Goal: Task Accomplishment & Management: Complete application form

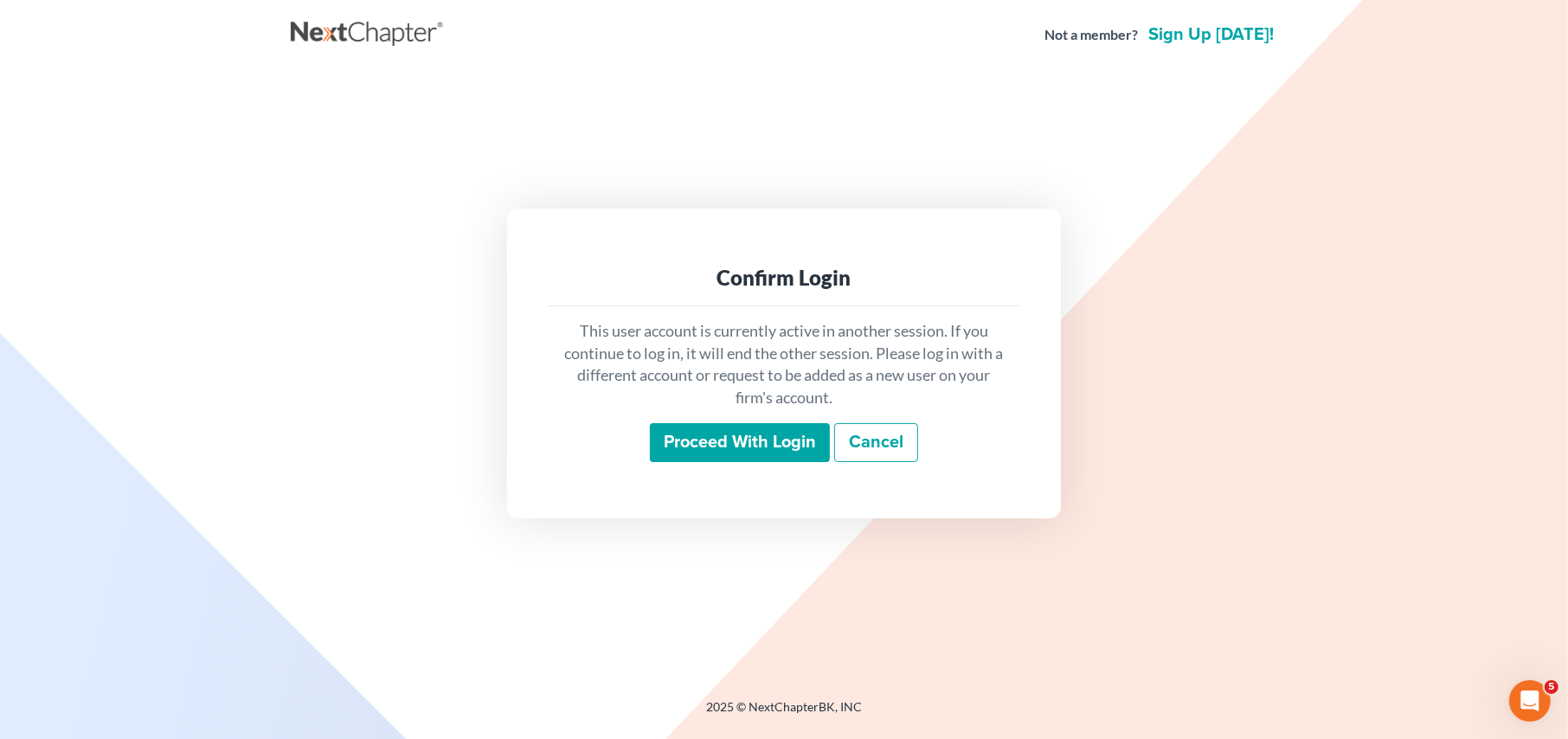
click at [714, 444] on input "Proceed with login" at bounding box center [740, 443] width 180 height 39
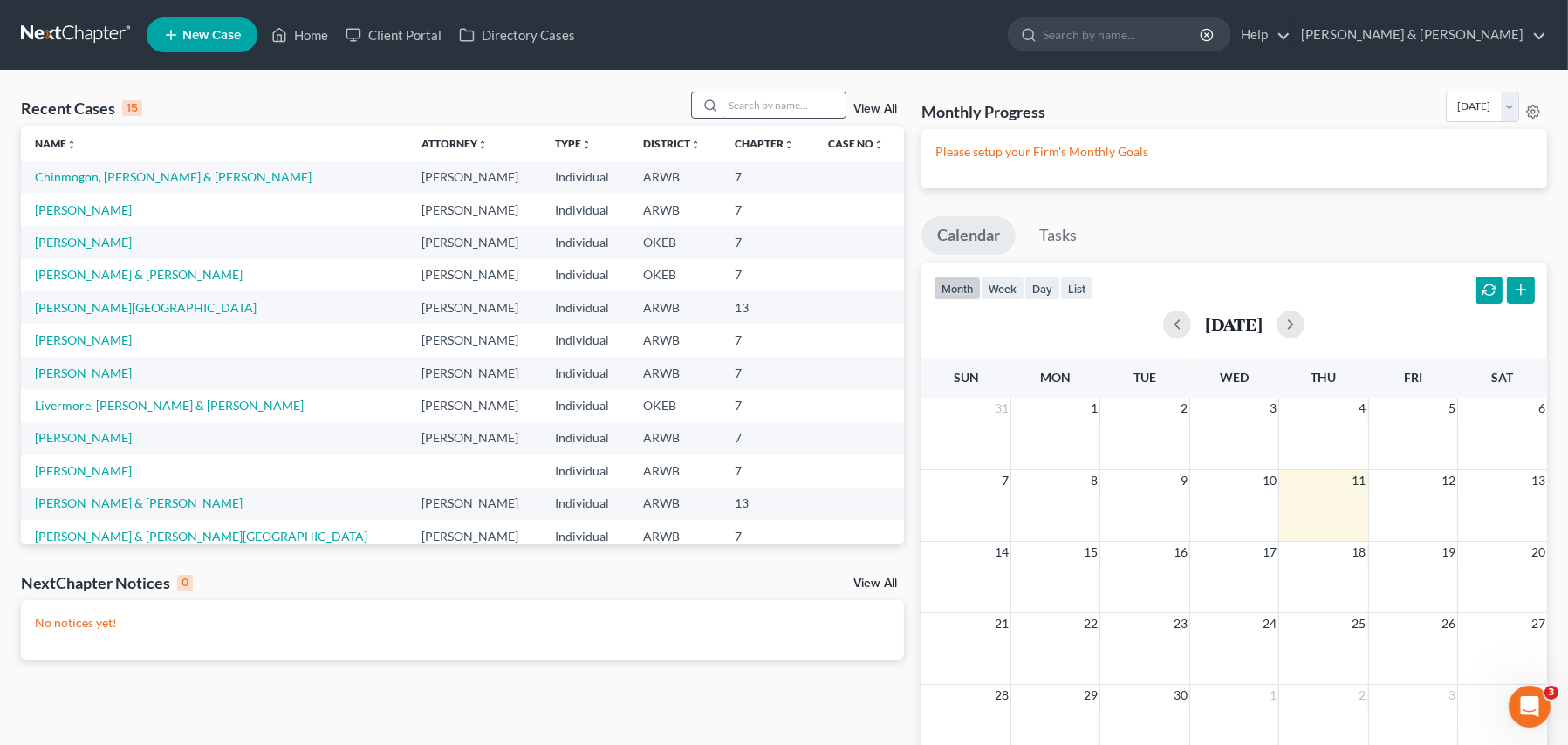
click at [781, 103] on input "search" at bounding box center [784, 105] width 122 height 26
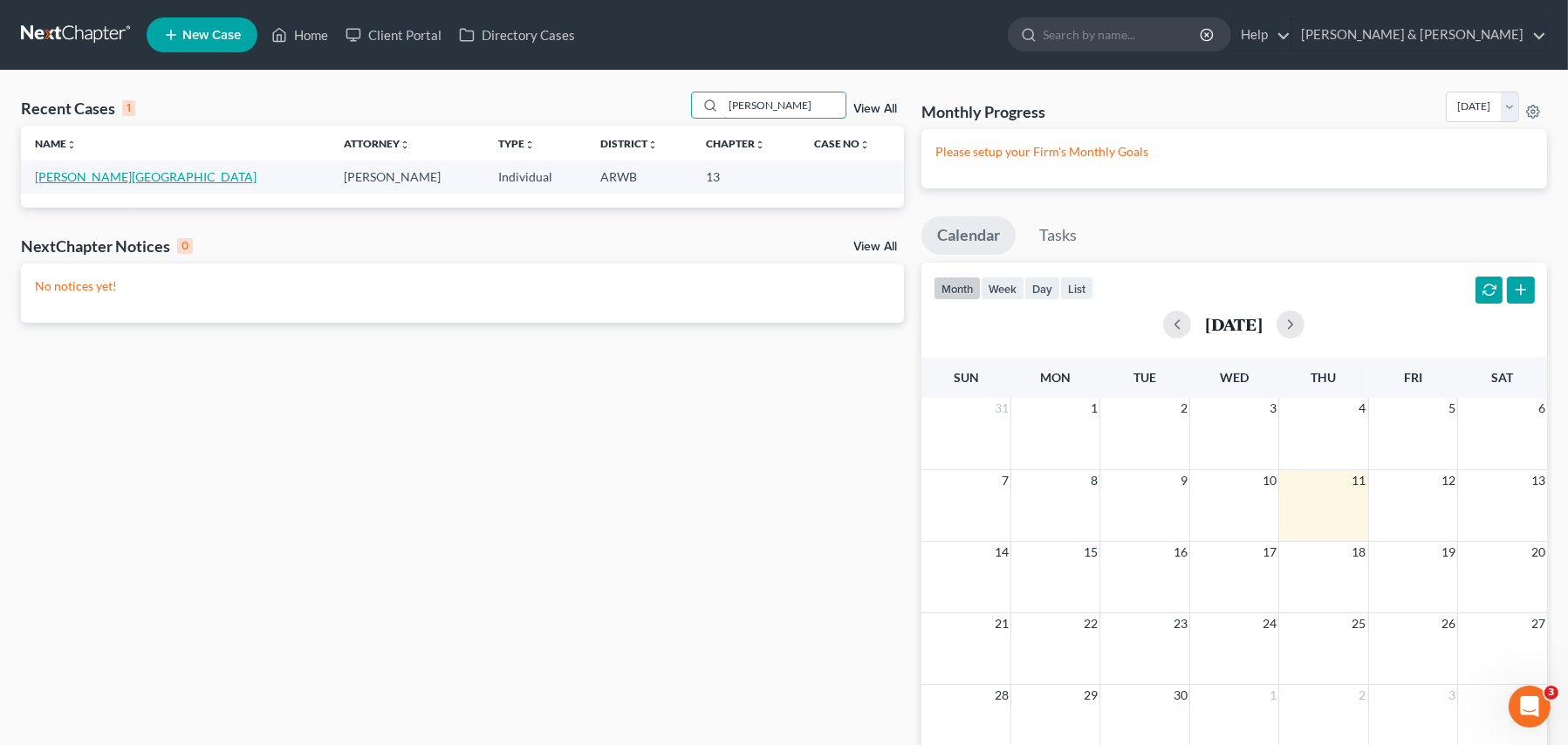
type input "[PERSON_NAME]"
click at [94, 171] on link "[PERSON_NAME][GEOGRAPHIC_DATA]" at bounding box center [145, 177] width 221 height 15
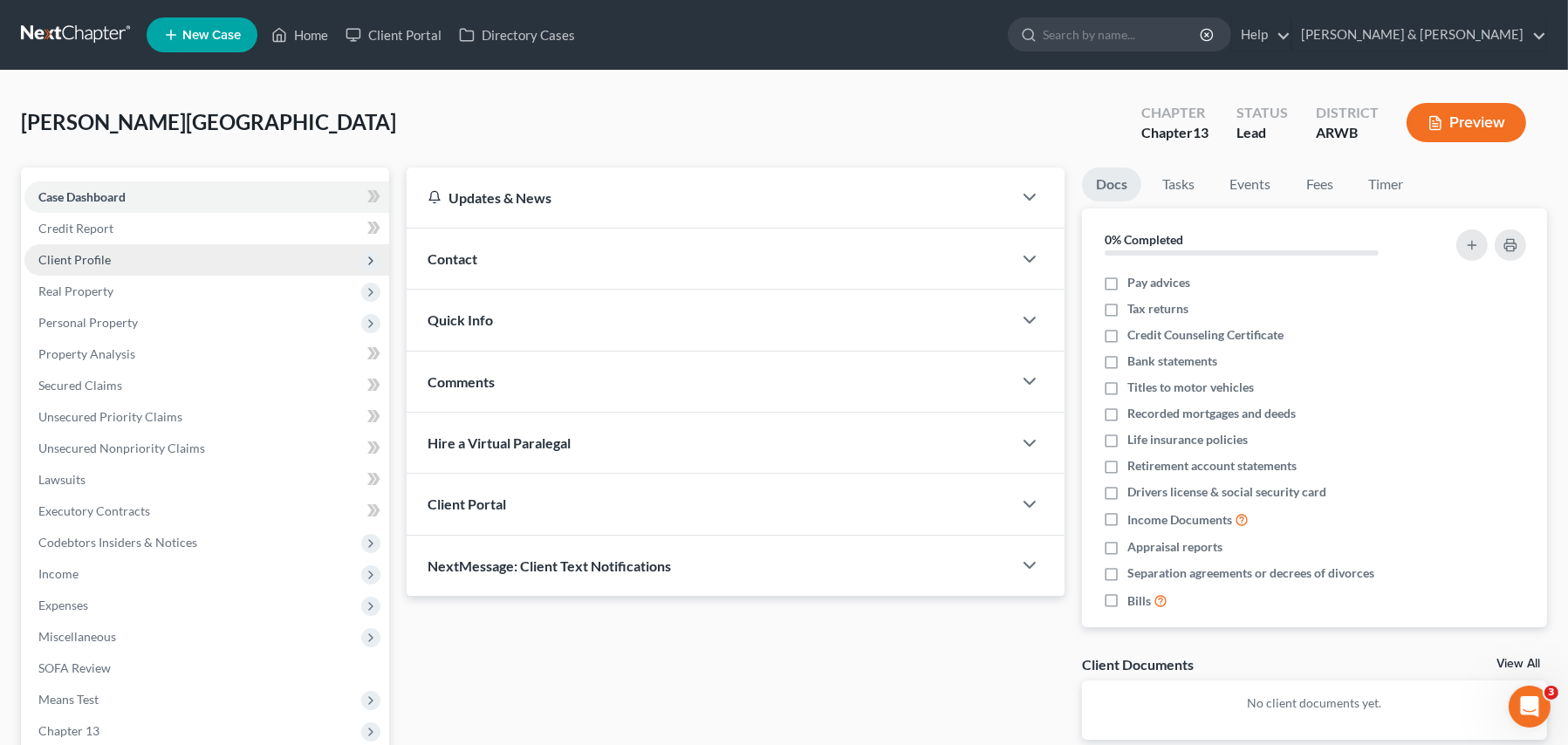
click at [99, 257] on span "Client Profile" at bounding box center [74, 259] width 72 height 15
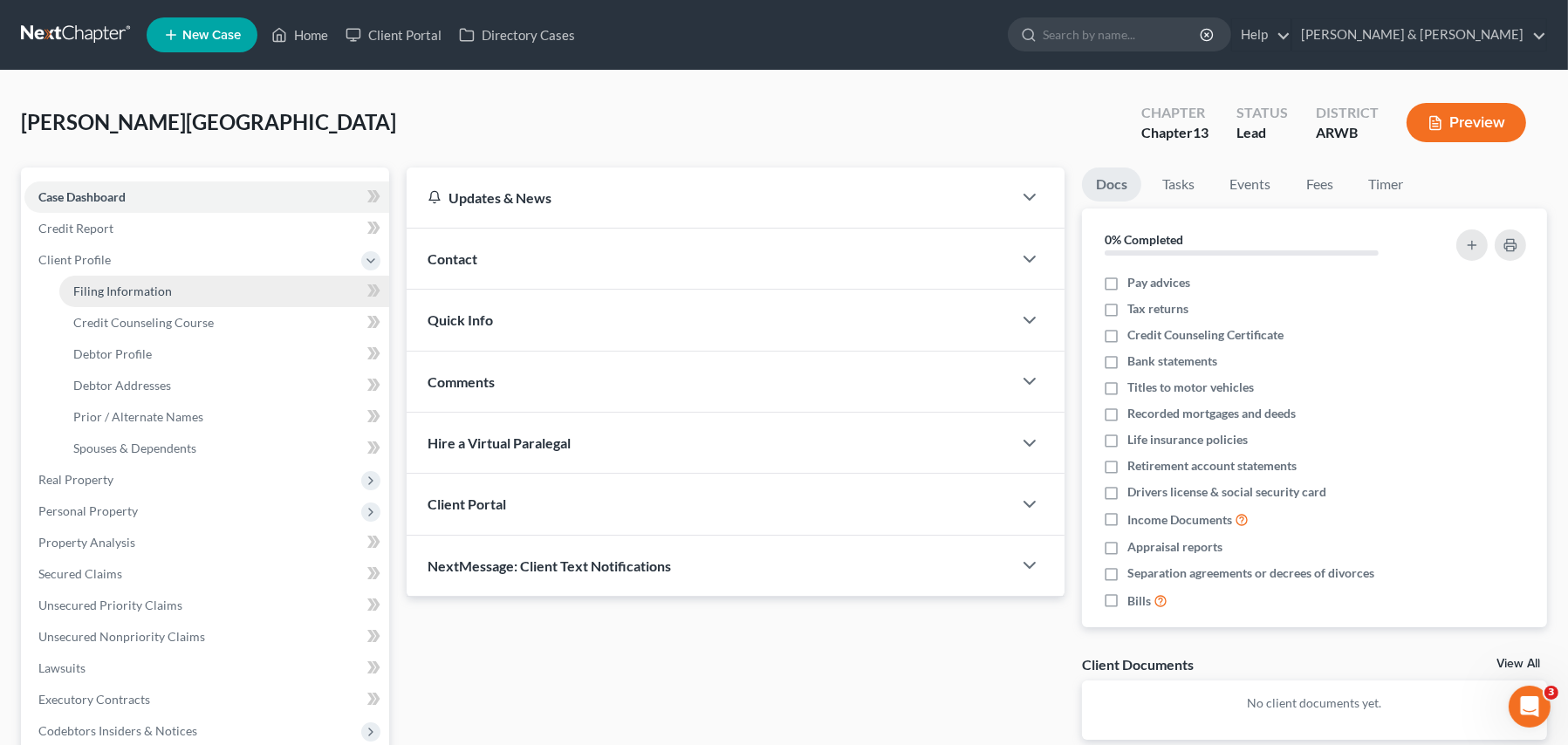
click at [97, 294] on span "Filing Information" at bounding box center [122, 291] width 98 height 15
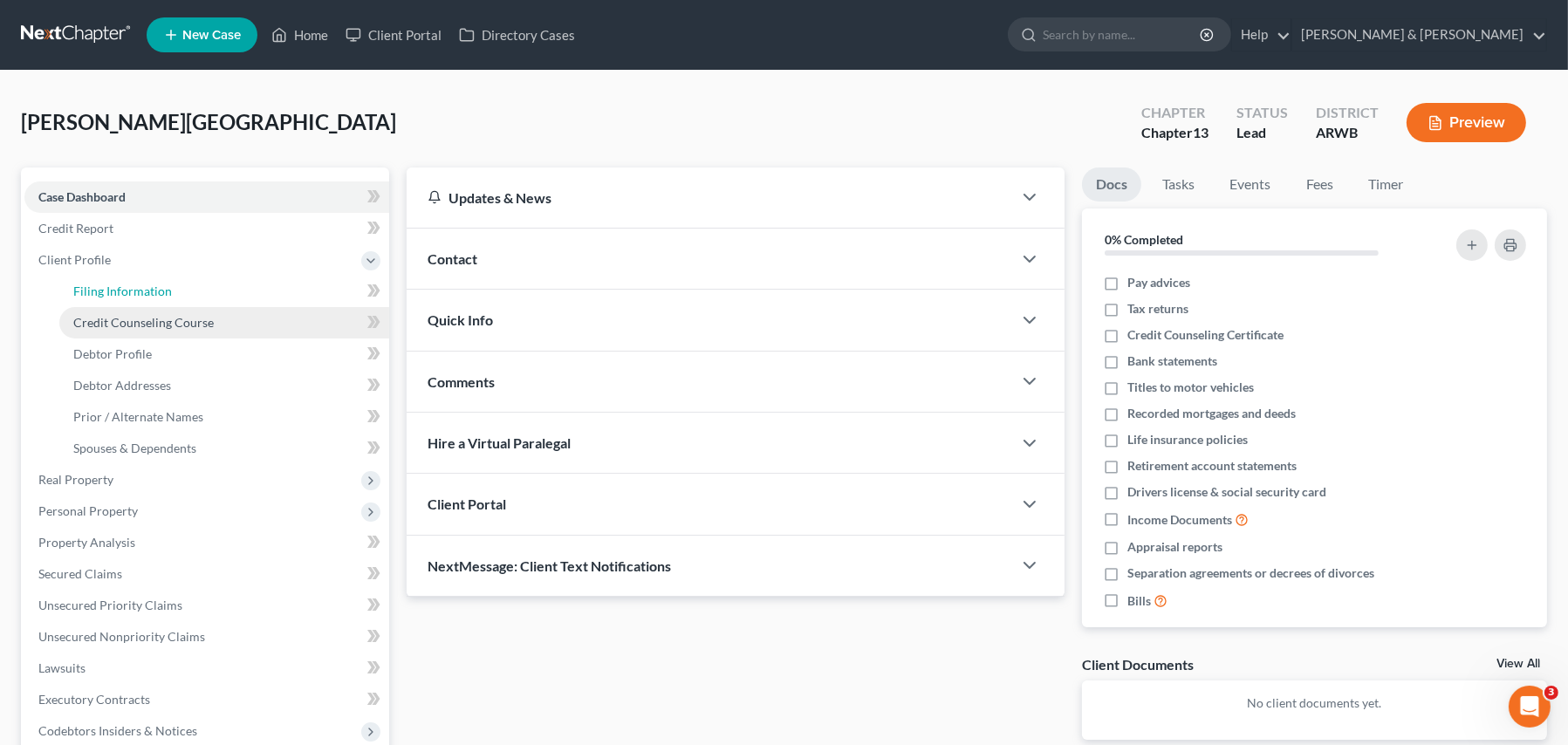
select select "1"
select select "0"
select select "3"
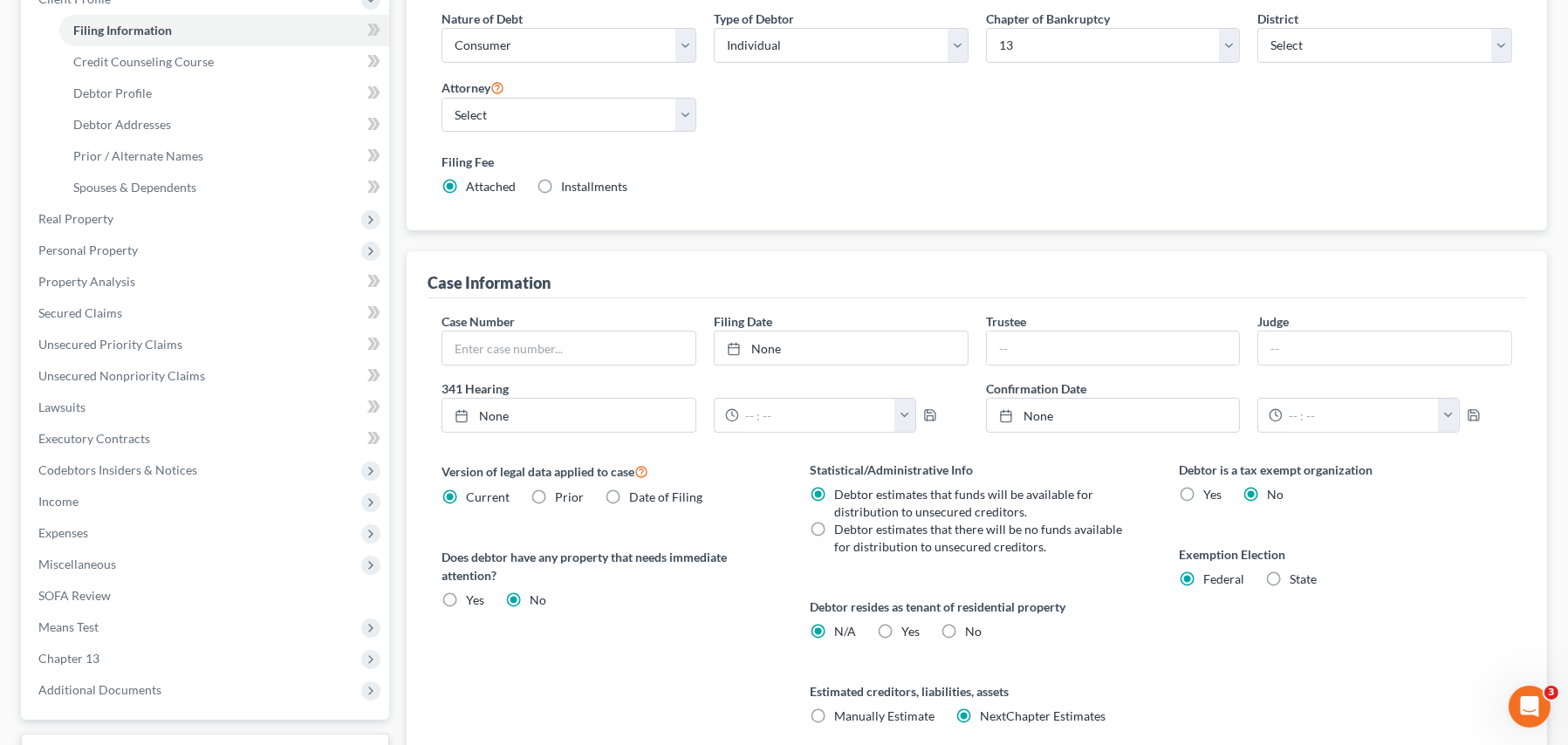
scroll to position [262, 0]
click at [165, 62] on span "Credit Counseling Course" at bounding box center [144, 61] width 141 height 15
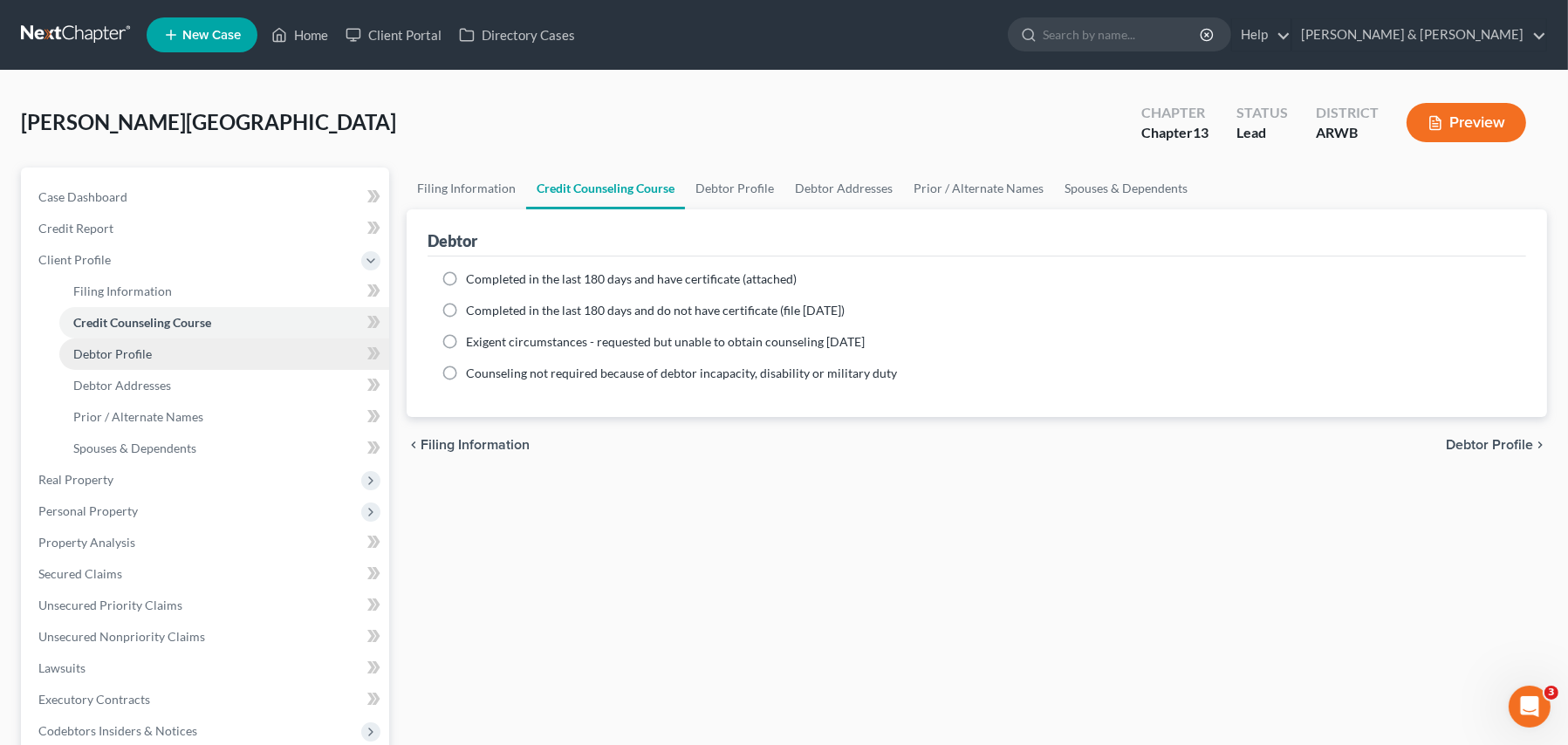
click at [118, 352] on span "Debtor Profile" at bounding box center [112, 353] width 78 height 15
select select "0"
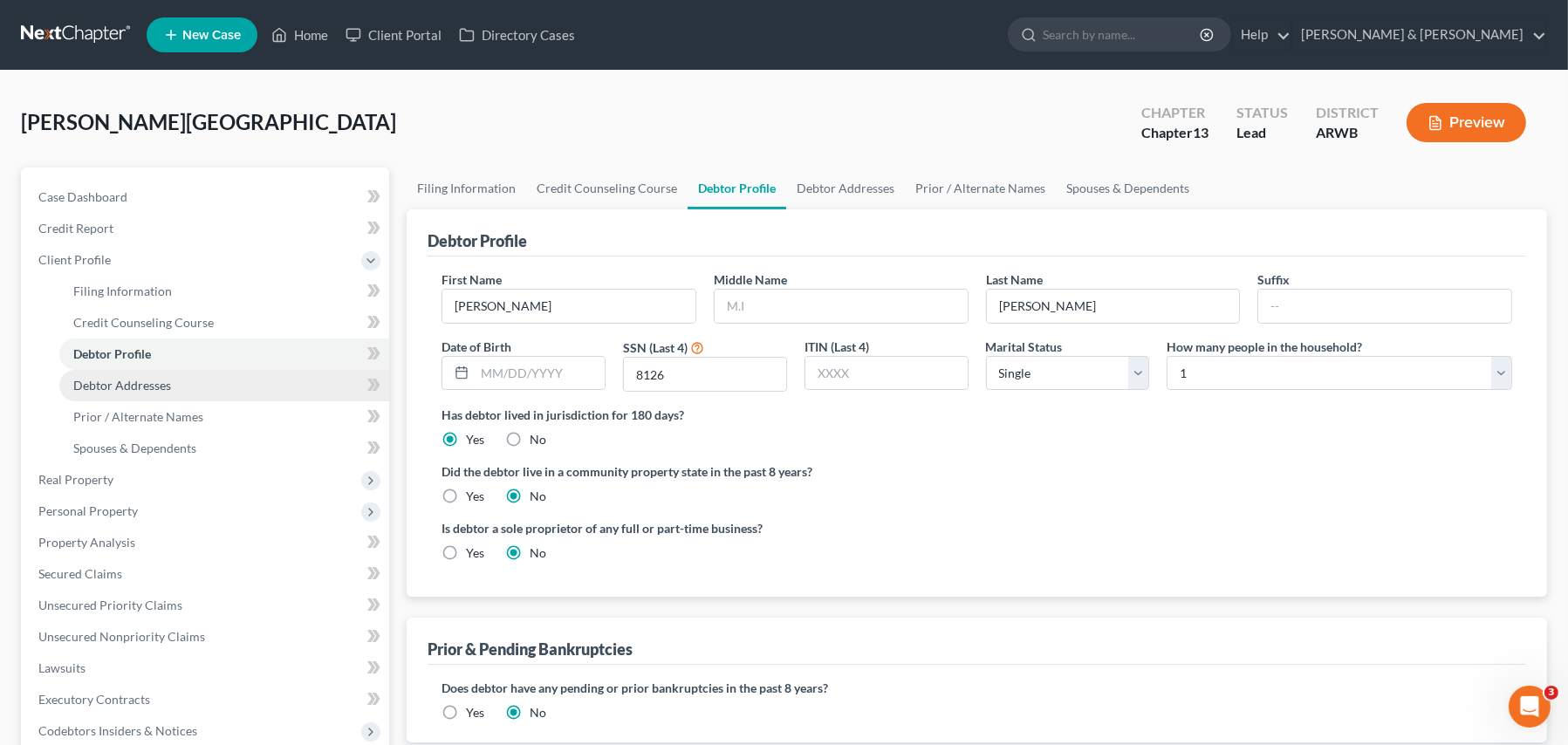
click at [136, 391] on span "Debtor Addresses" at bounding box center [122, 385] width 98 height 15
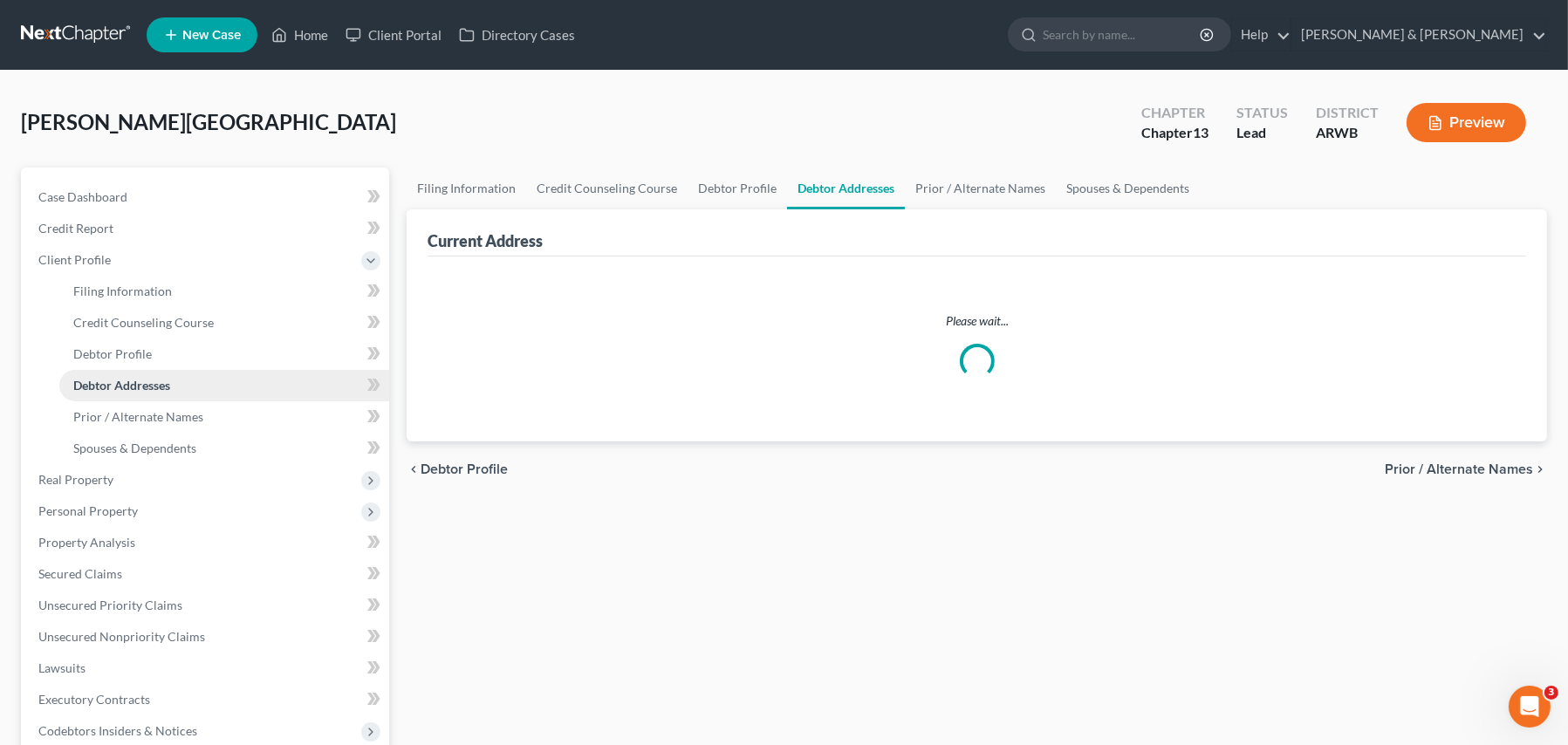
select select "0"
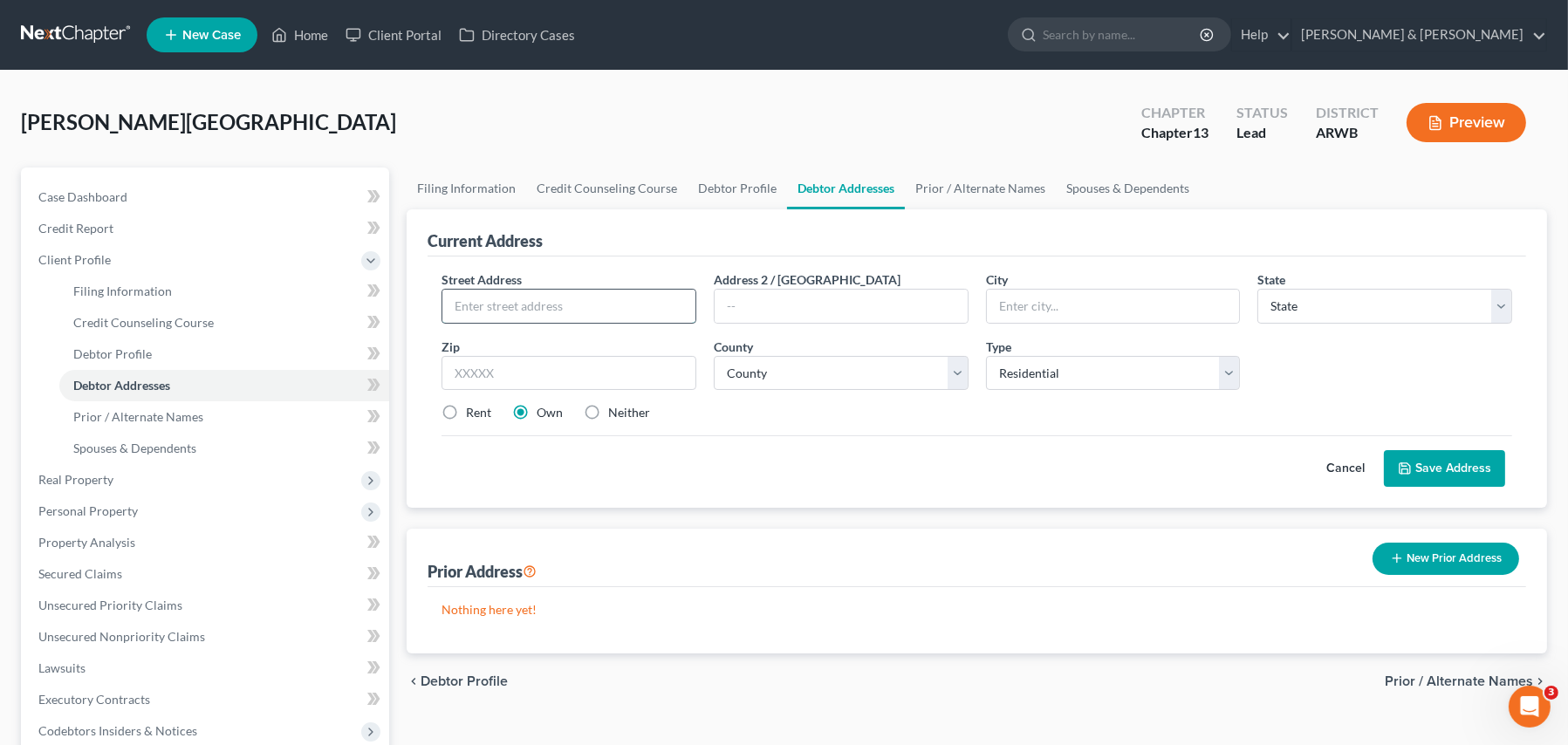
click at [452, 310] on input "text" at bounding box center [568, 306] width 253 height 33
type input "[STREET_ADDRESS]"
type input "Fort Smit"
select select "2"
type input "Fort [PERSON_NAME]"
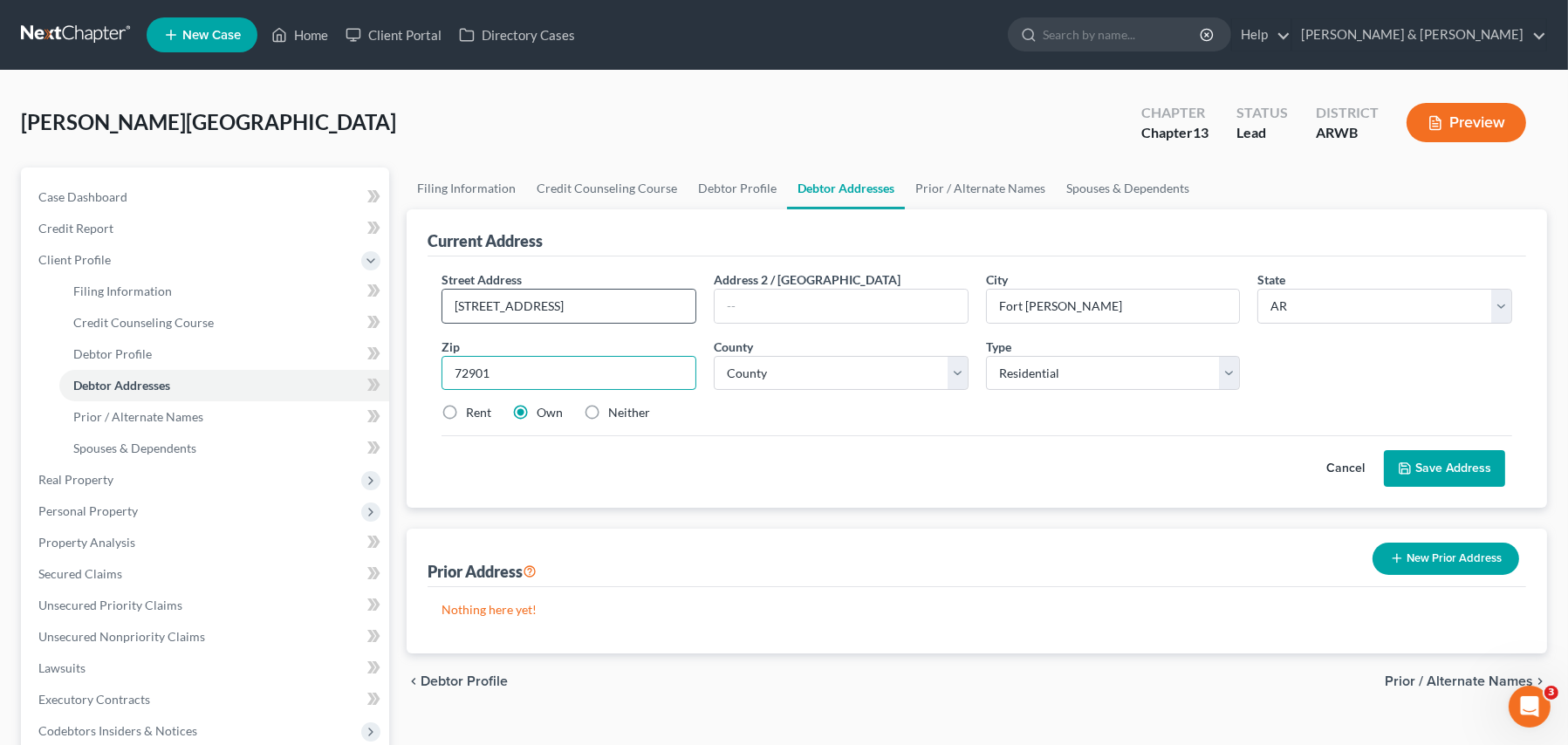
type input "72901"
select select "64"
click at [1428, 455] on button "Save Address" at bounding box center [1444, 468] width 121 height 37
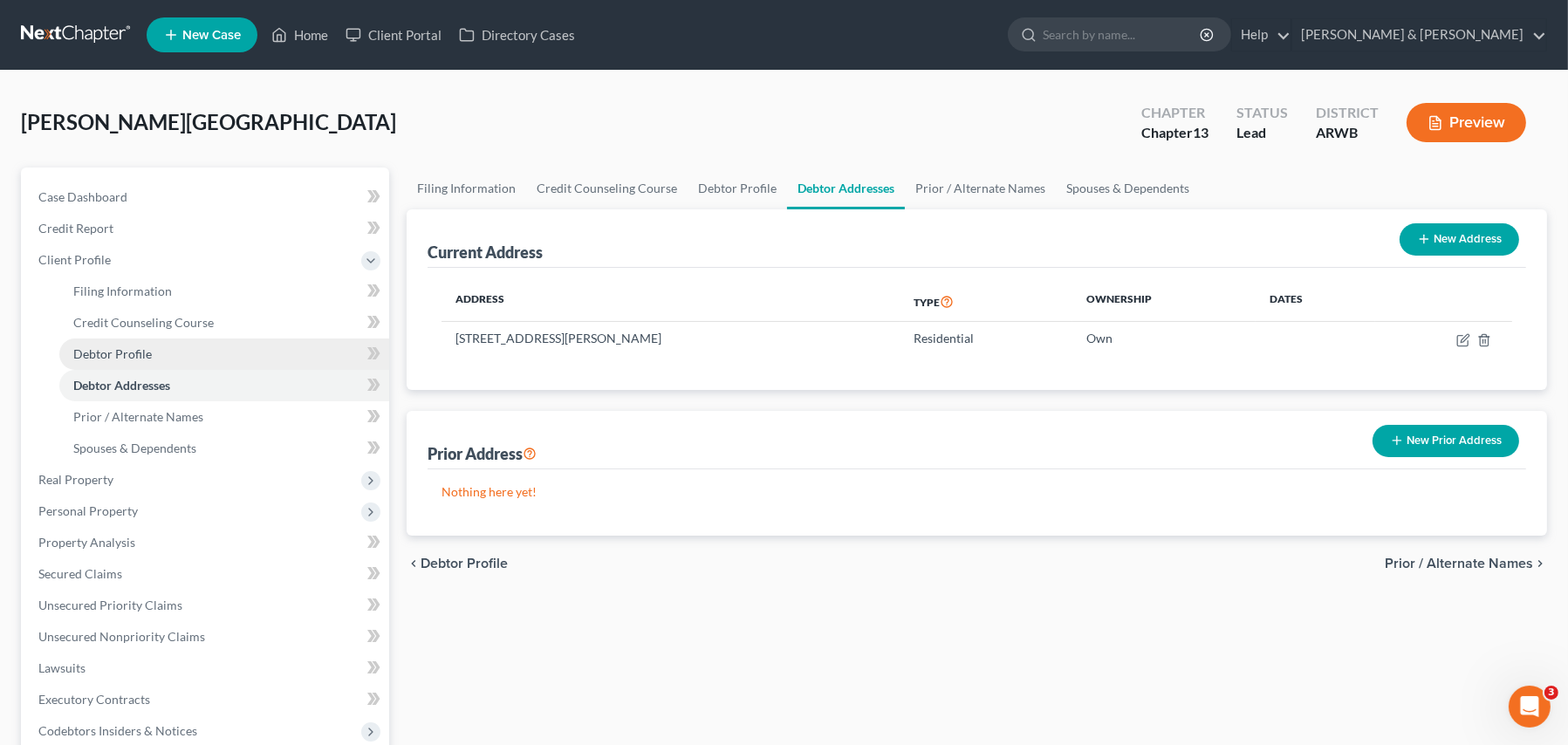
click at [131, 346] on span "Debtor Profile" at bounding box center [112, 353] width 78 height 15
select select "0"
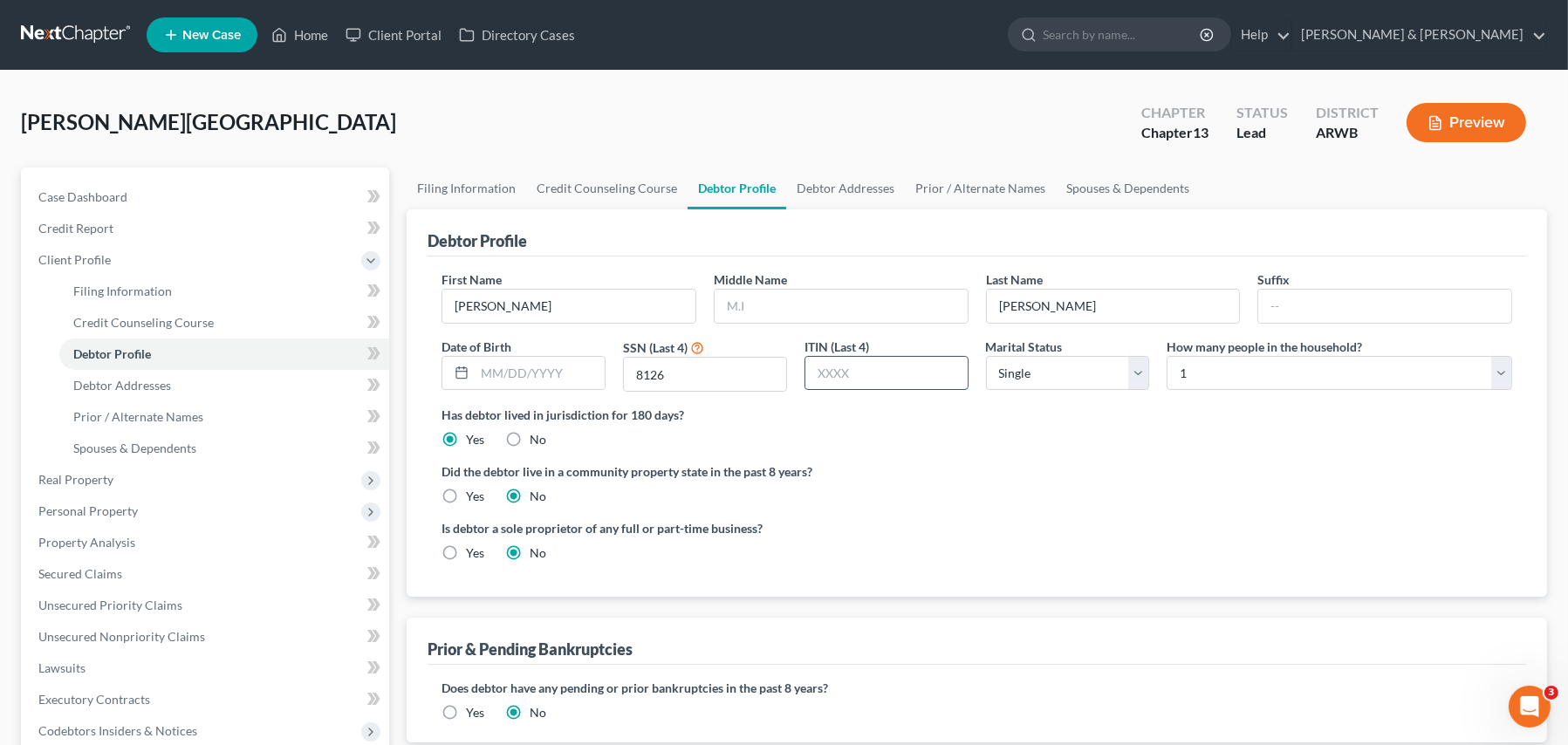
click at [829, 373] on input "text" at bounding box center [887, 373] width 163 height 33
click at [76, 477] on span "Real Property" at bounding box center [76, 479] width 75 height 15
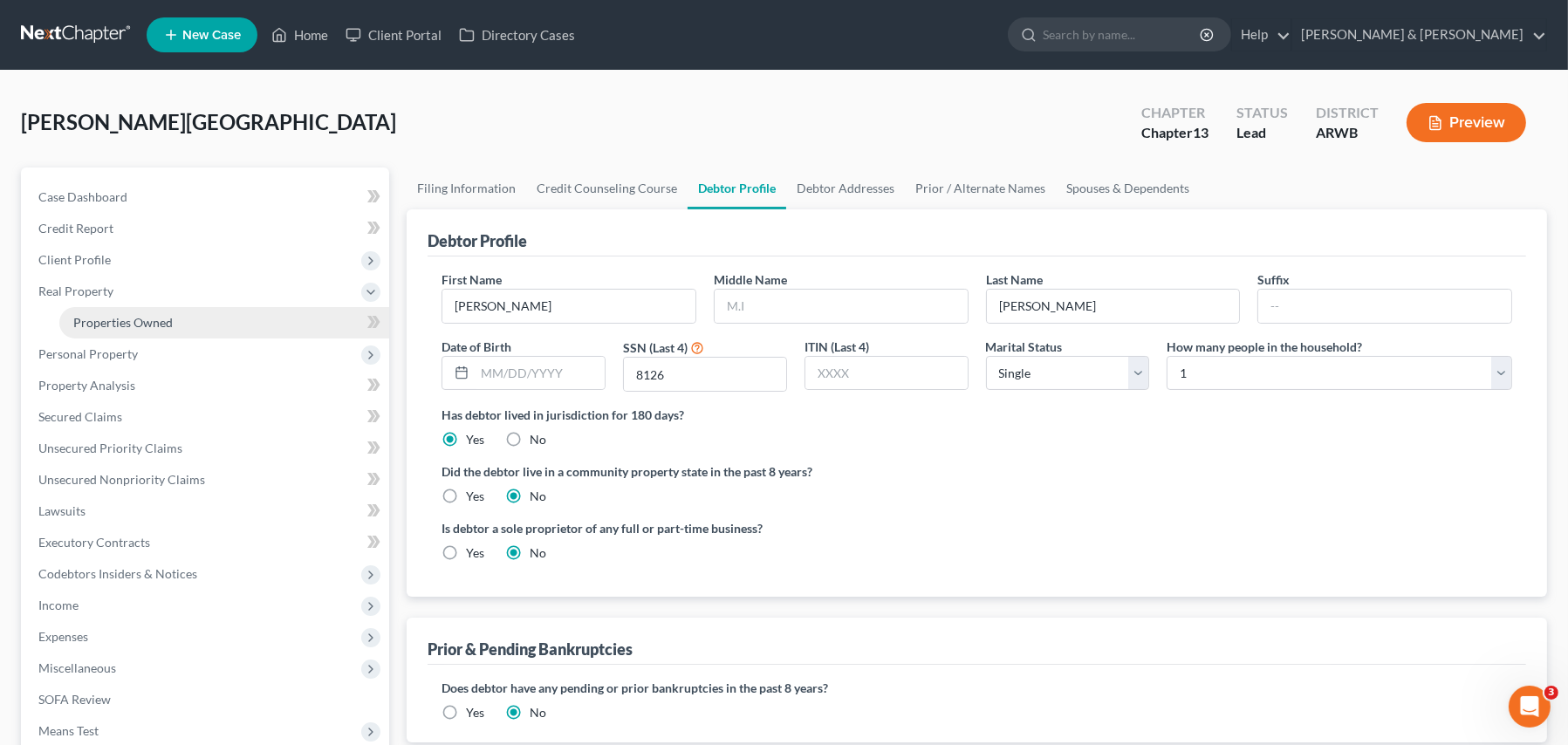
click at [120, 317] on span "Properties Owned" at bounding box center [123, 322] width 99 height 15
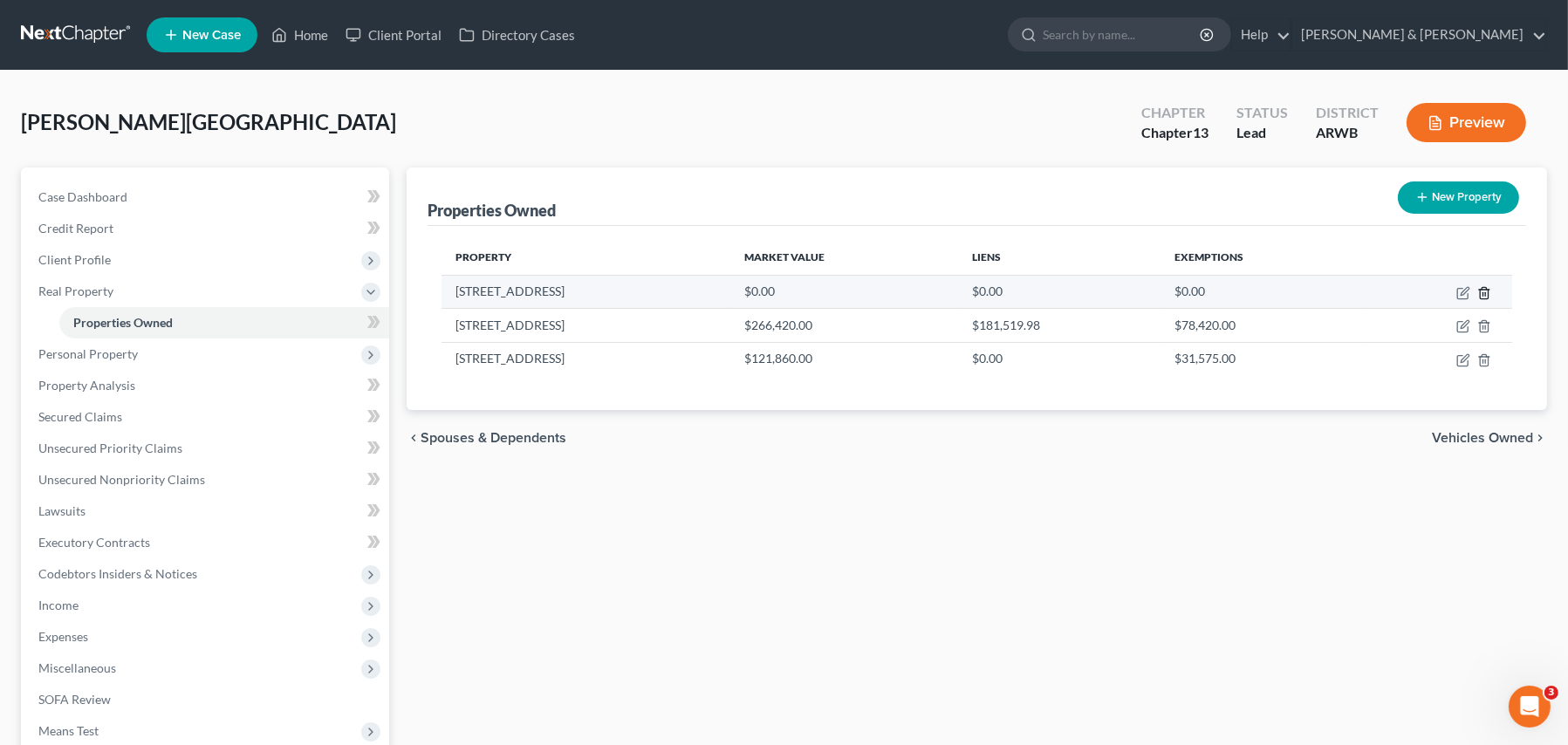
click at [1483, 291] on icon "button" at bounding box center [1484, 293] width 14 height 14
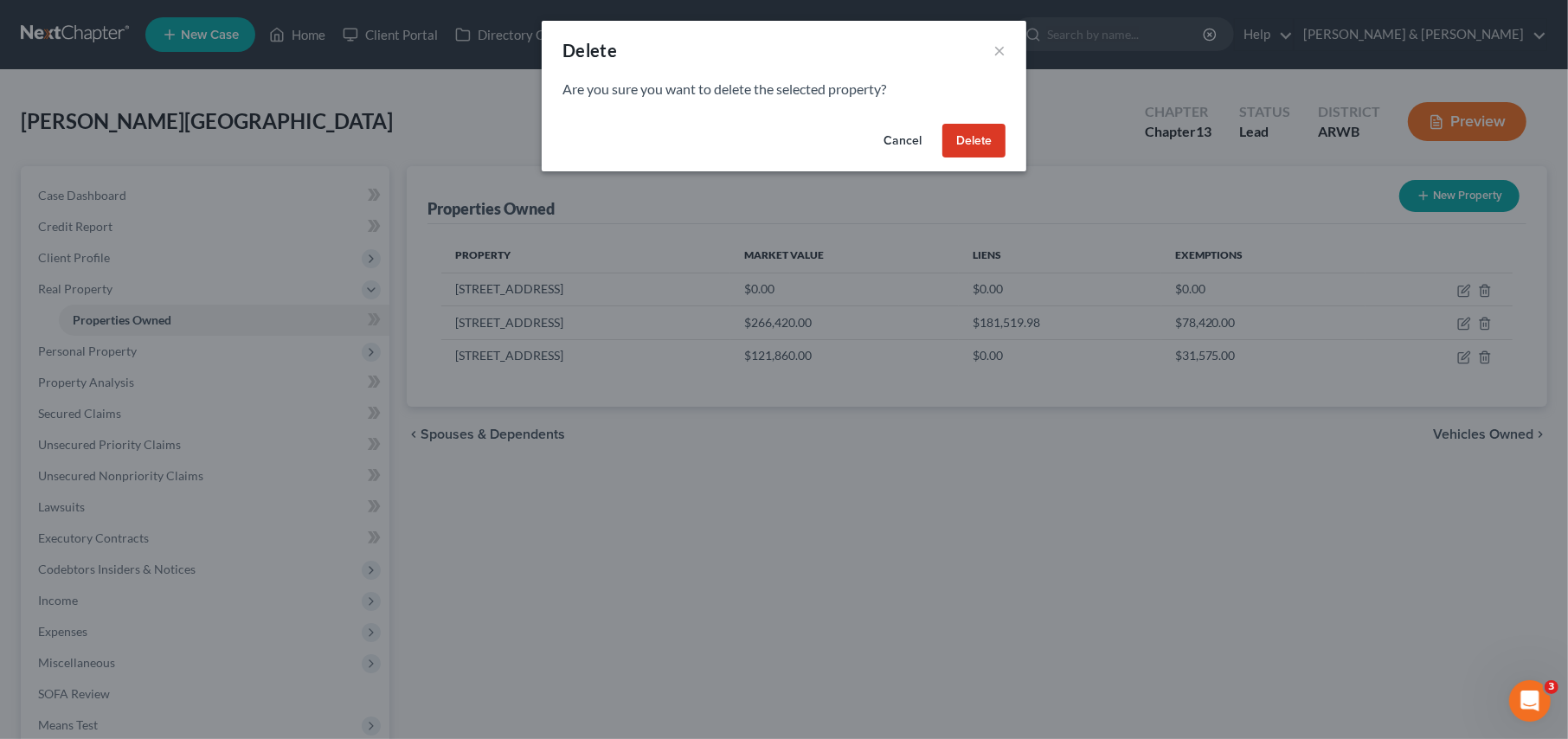
click at [969, 126] on button "Delete" at bounding box center [974, 141] width 63 height 34
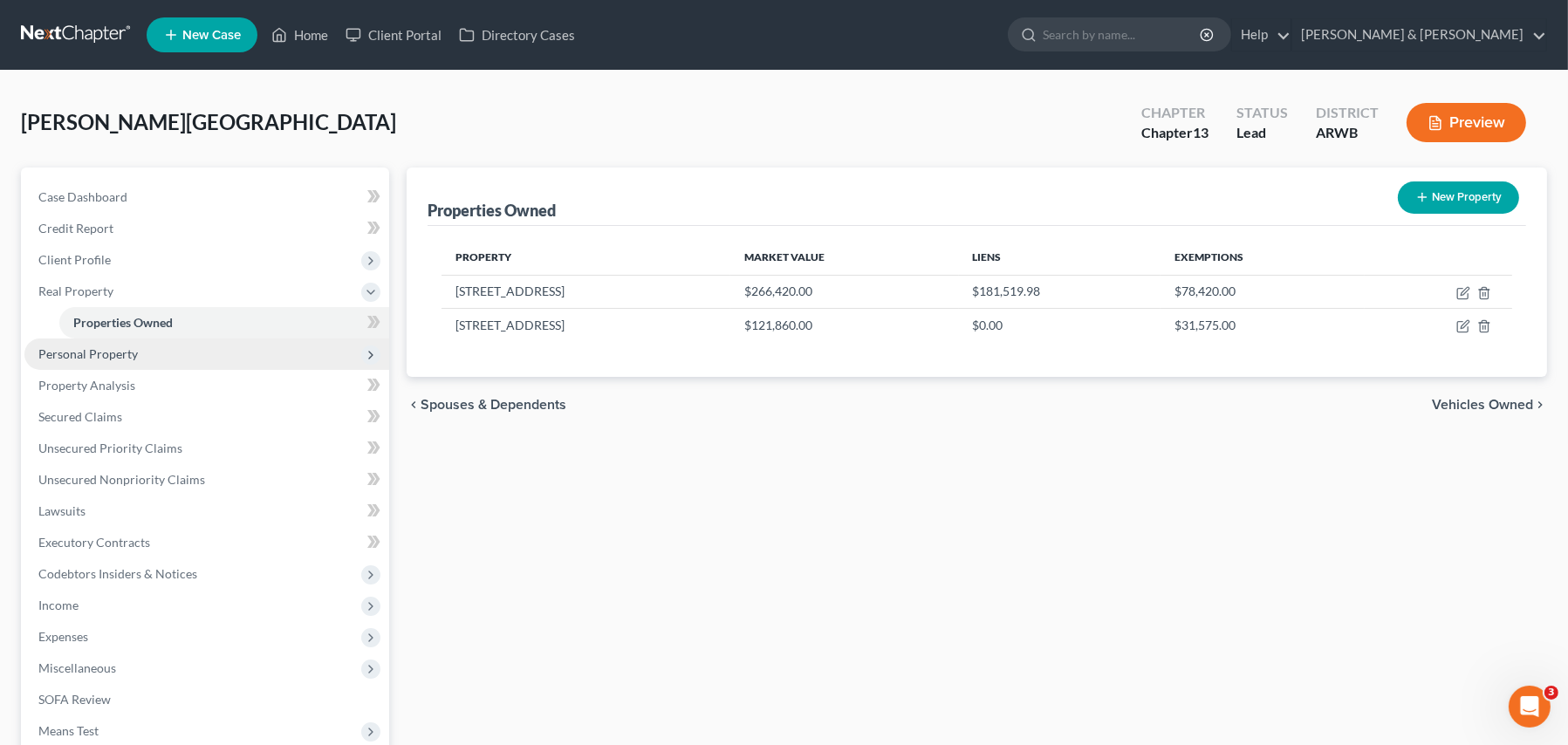
click at [87, 355] on span "Personal Property" at bounding box center [88, 353] width 99 height 15
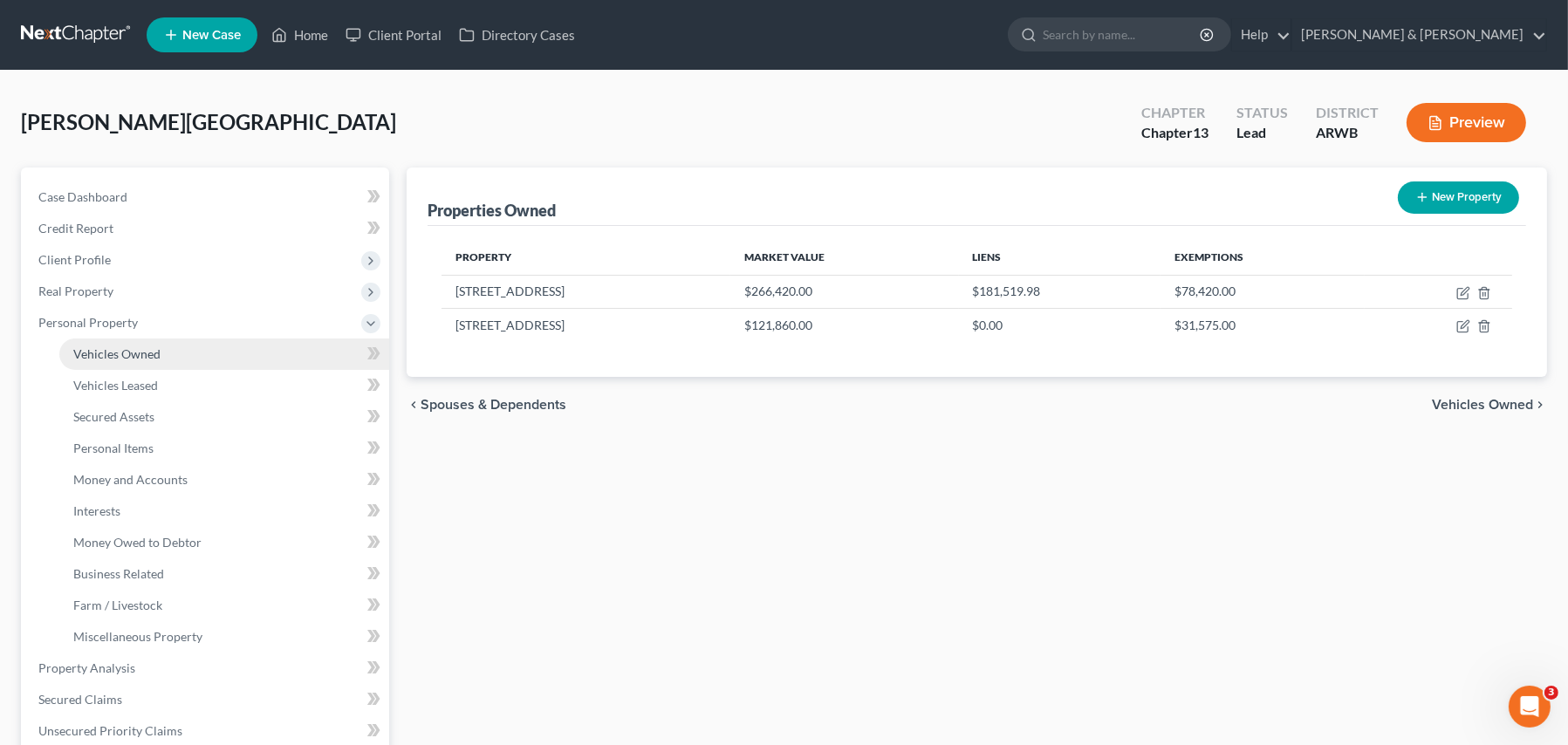
click at [148, 356] on span "Vehicles Owned" at bounding box center [117, 353] width 87 height 15
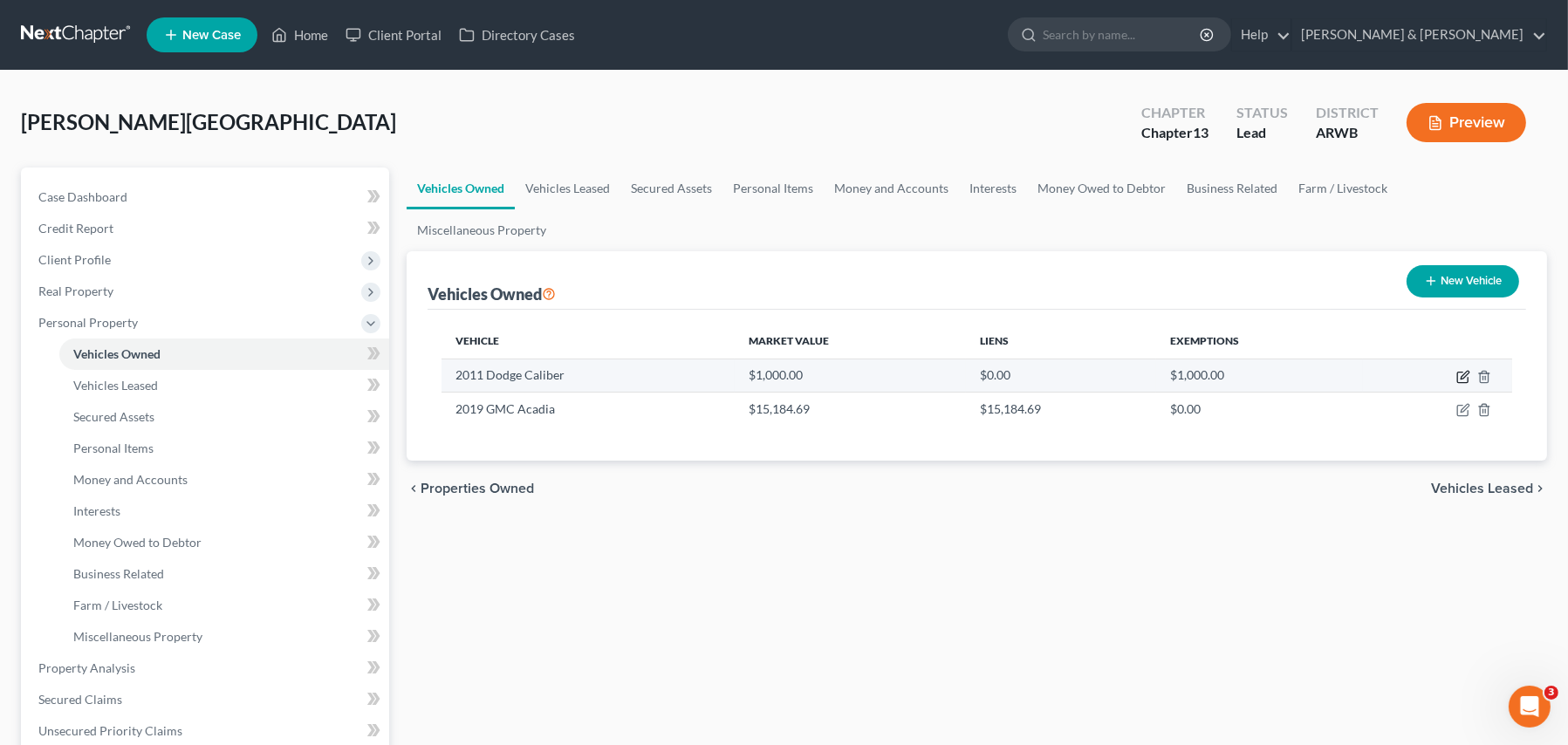
click at [1462, 371] on icon "button" at bounding box center [1464, 375] width 8 height 8
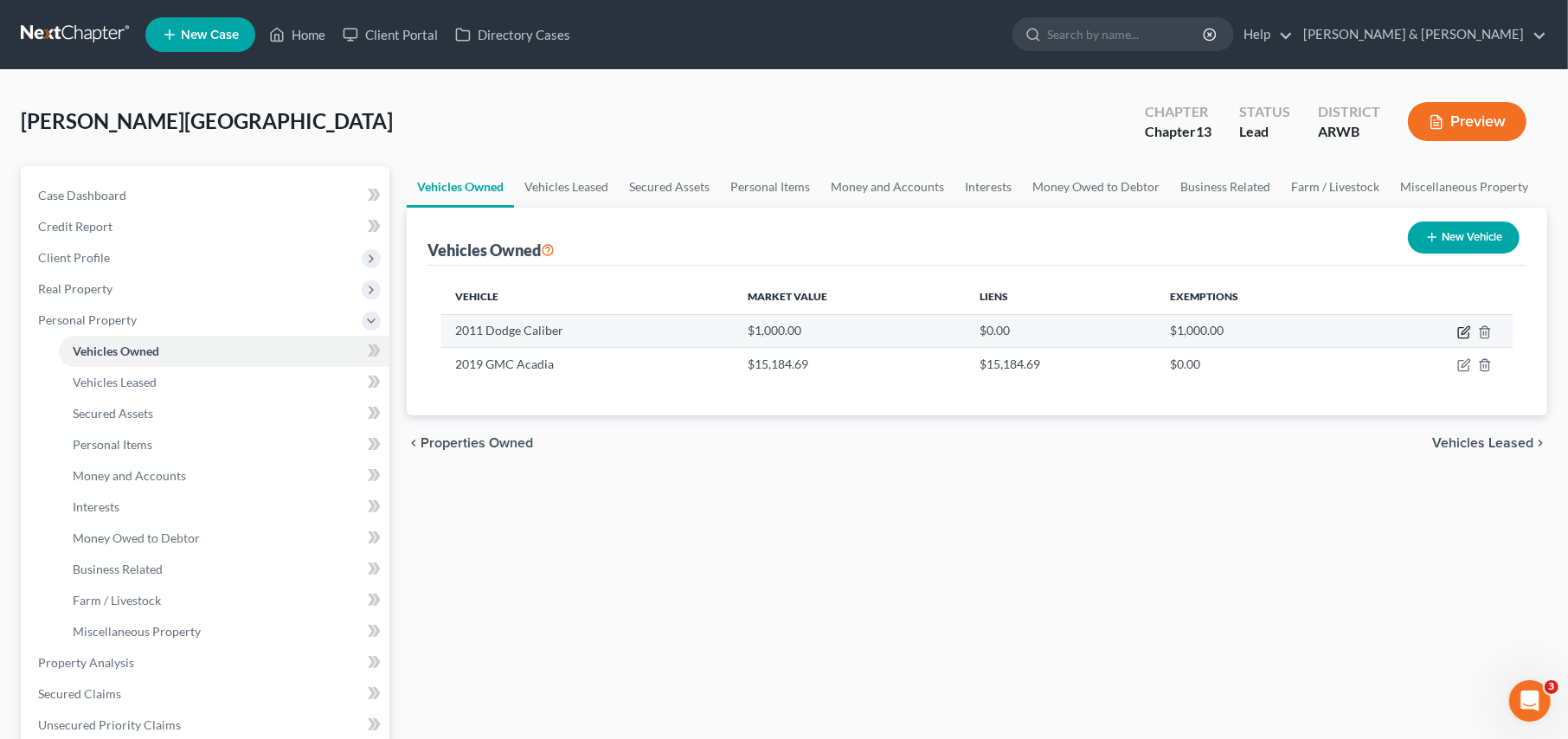
select select "0"
select select "15"
select select "4"
select select "0"
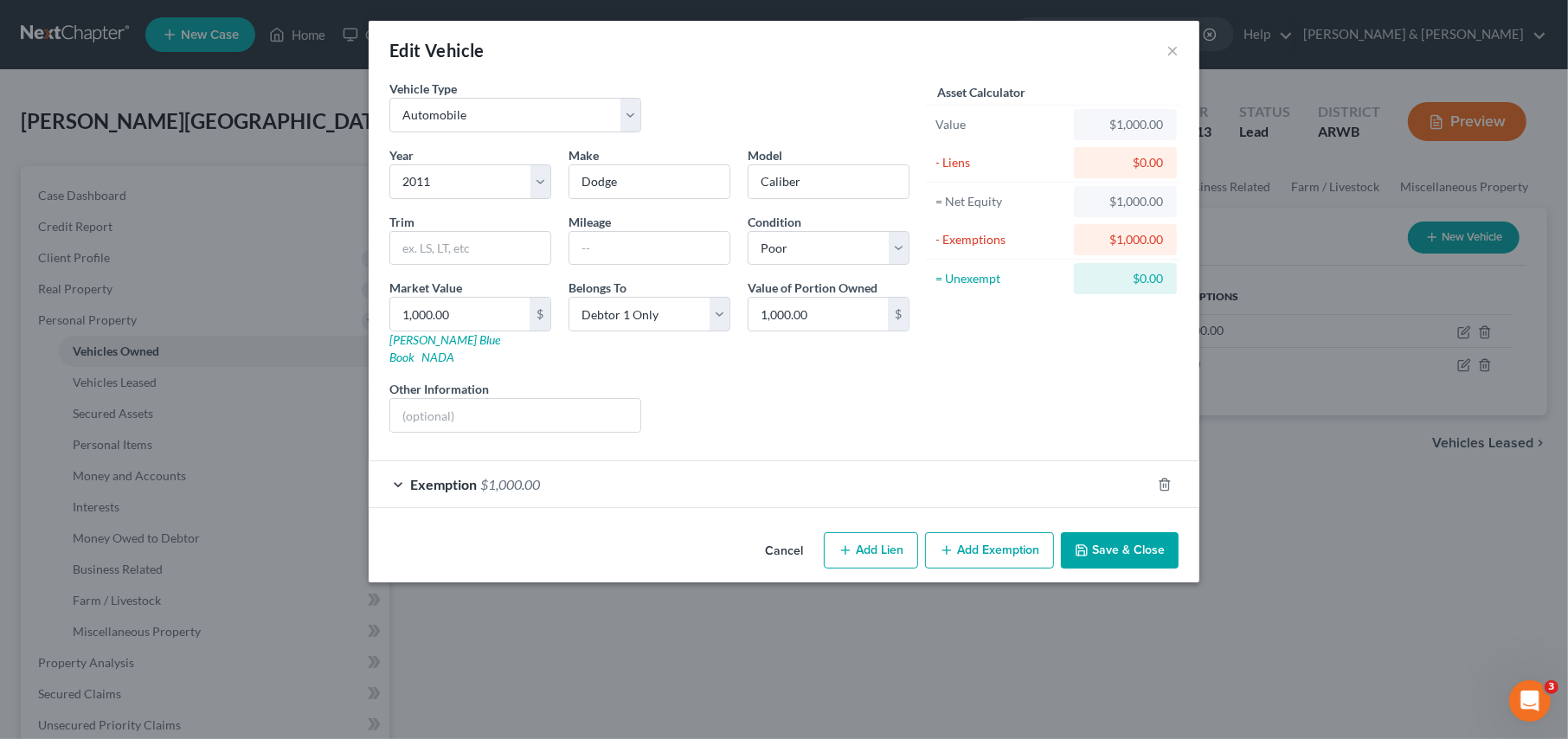
click at [1111, 535] on button "Save & Close" at bounding box center [1119, 550] width 118 height 36
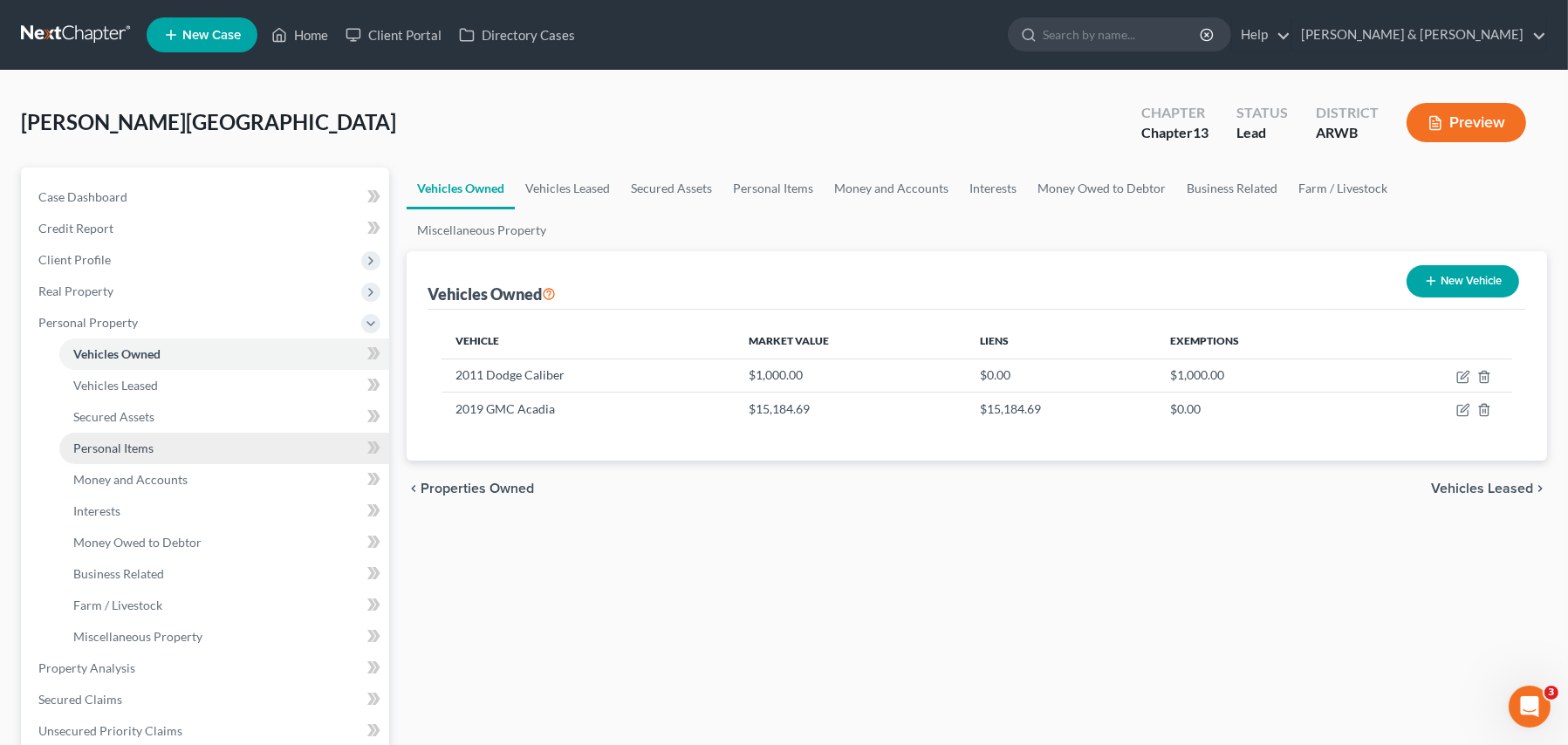
click at [137, 446] on span "Personal Items" at bounding box center [113, 447] width 80 height 15
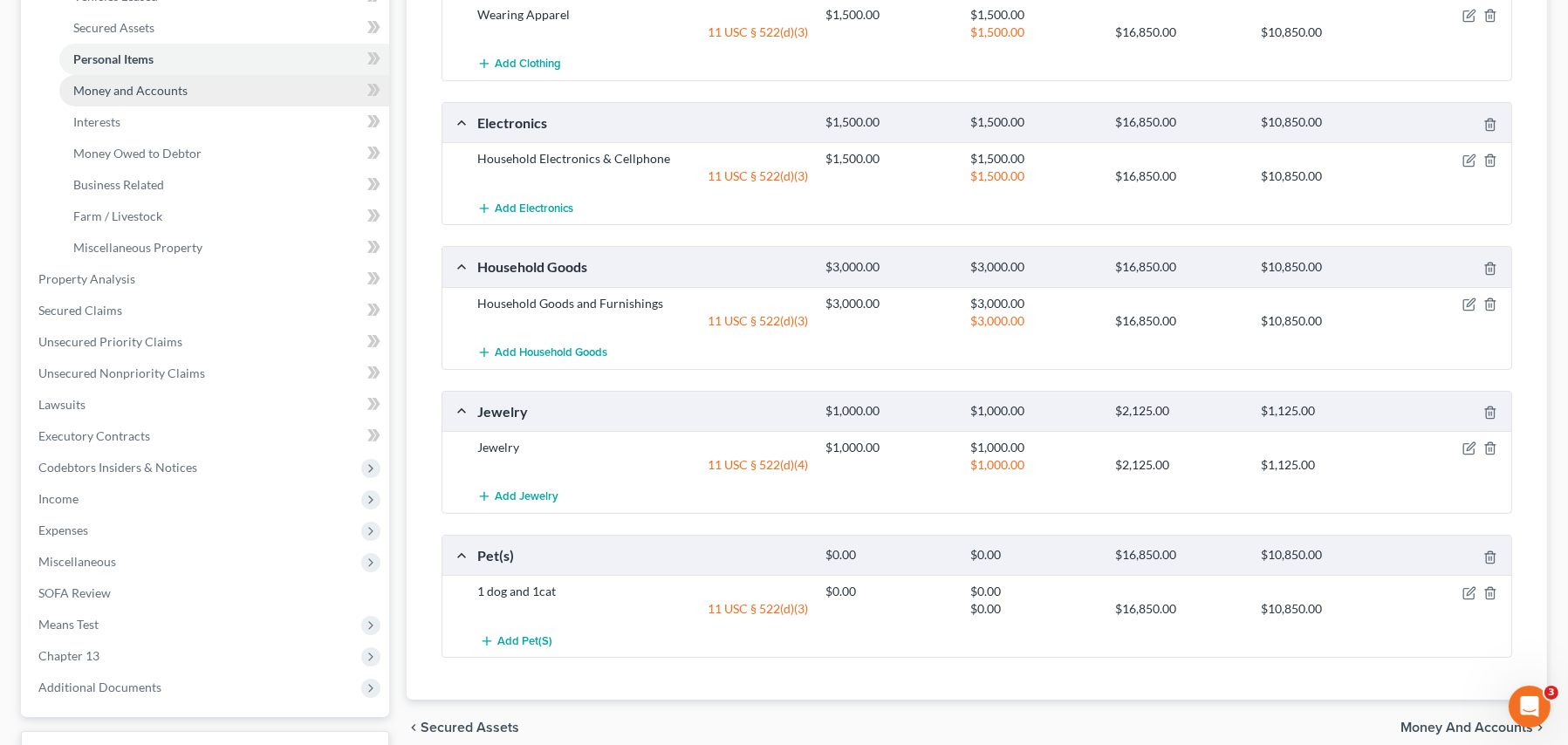
scroll to position [349, 0]
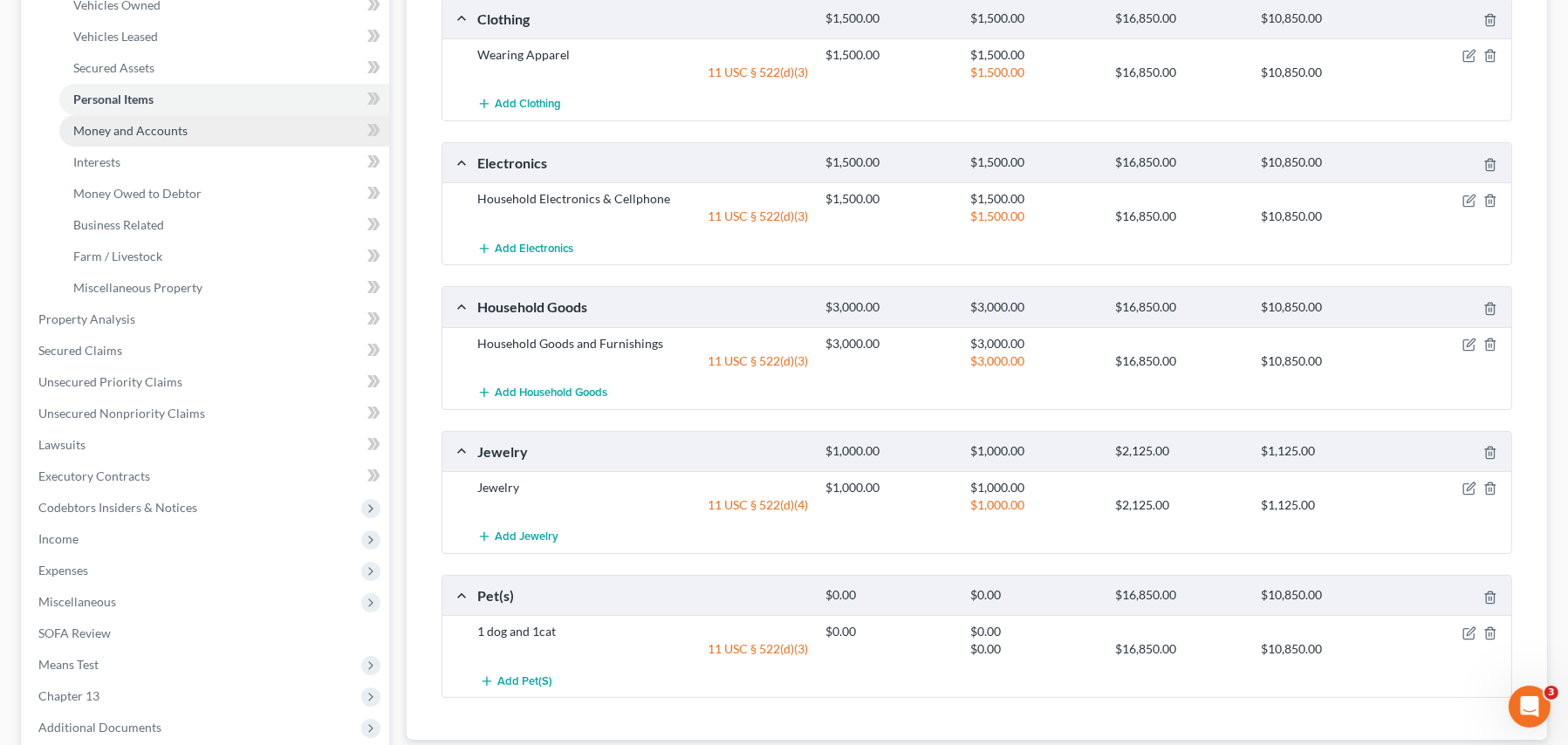
click at [159, 133] on span "Money and Accounts" at bounding box center [130, 130] width 114 height 15
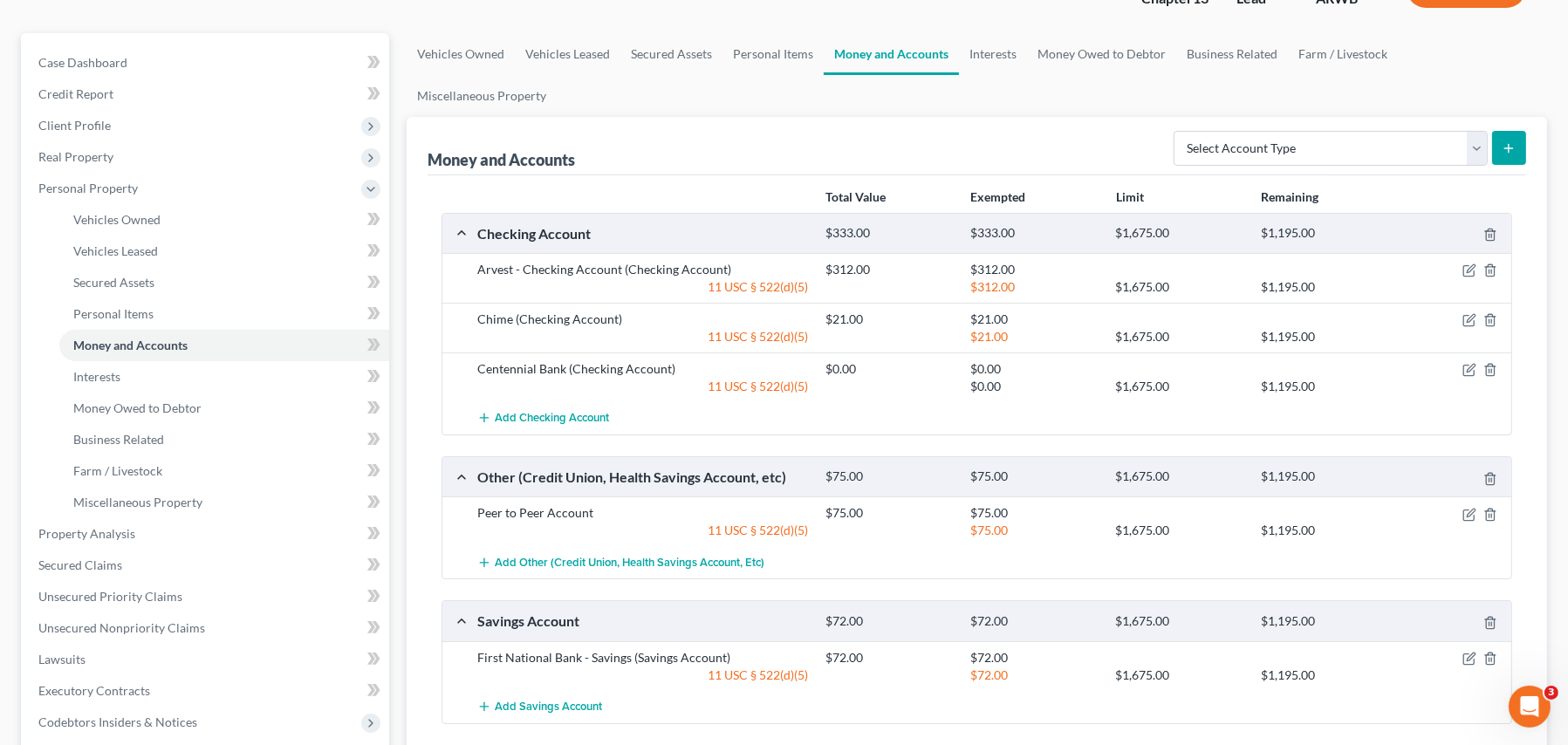
scroll to position [175, 0]
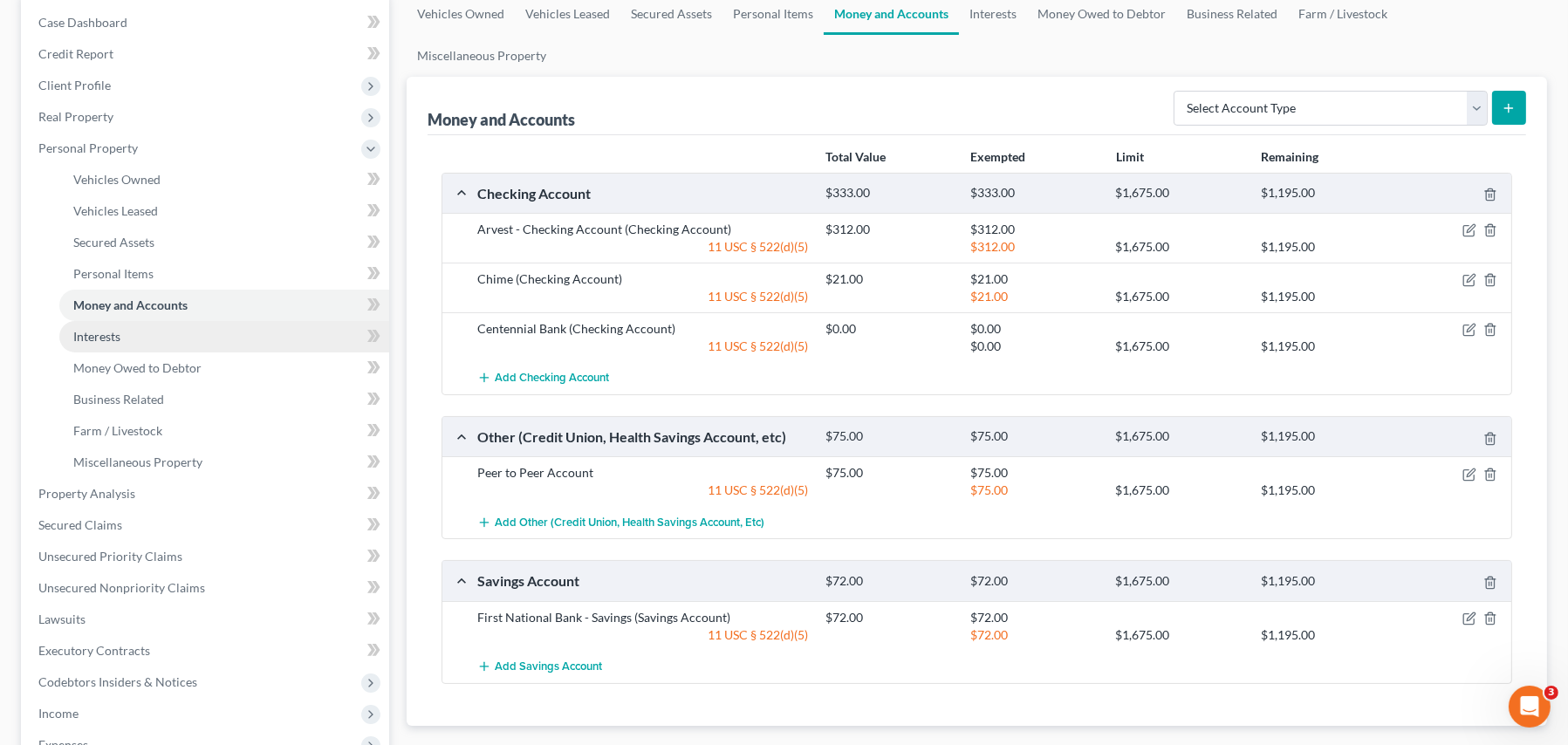
click at [126, 335] on link "Interests" at bounding box center [224, 337] width 329 height 32
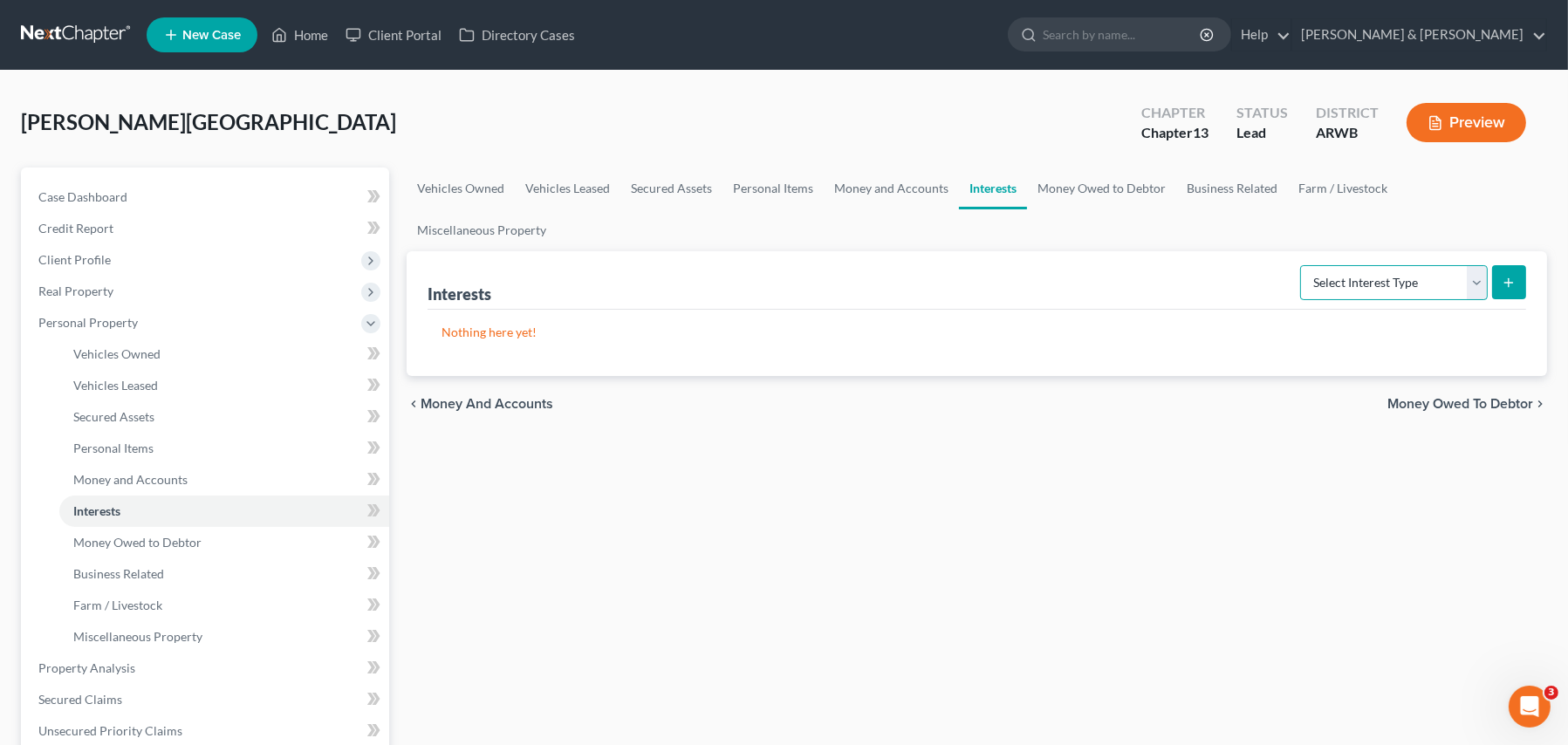
click at [1370, 265] on select "Select Interest Type 401K Annuity Bond Education IRA Government Bond Government…" at bounding box center [1392, 282] width 187 height 35
click at [146, 479] on span "Money and Accounts" at bounding box center [130, 479] width 114 height 15
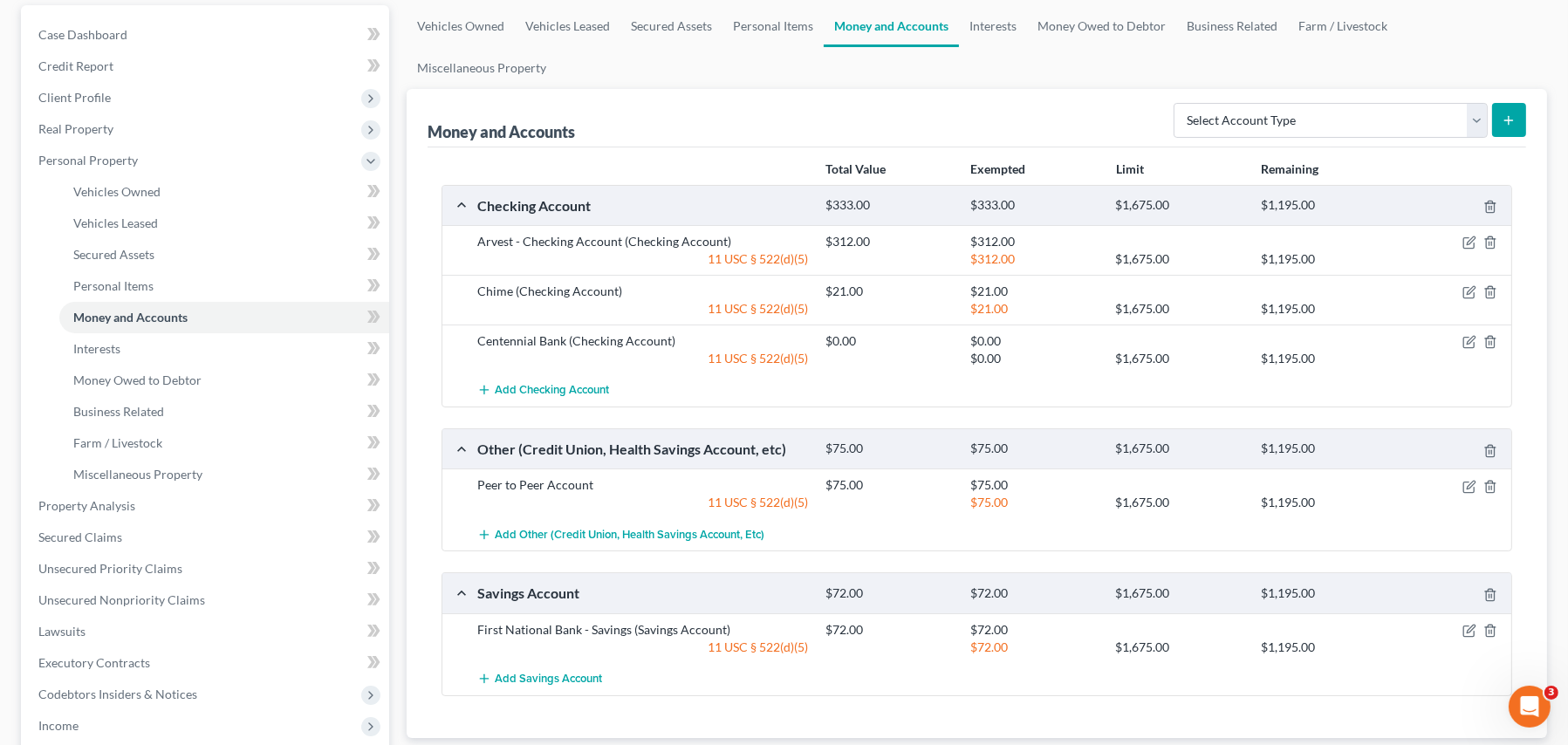
scroll to position [175, 0]
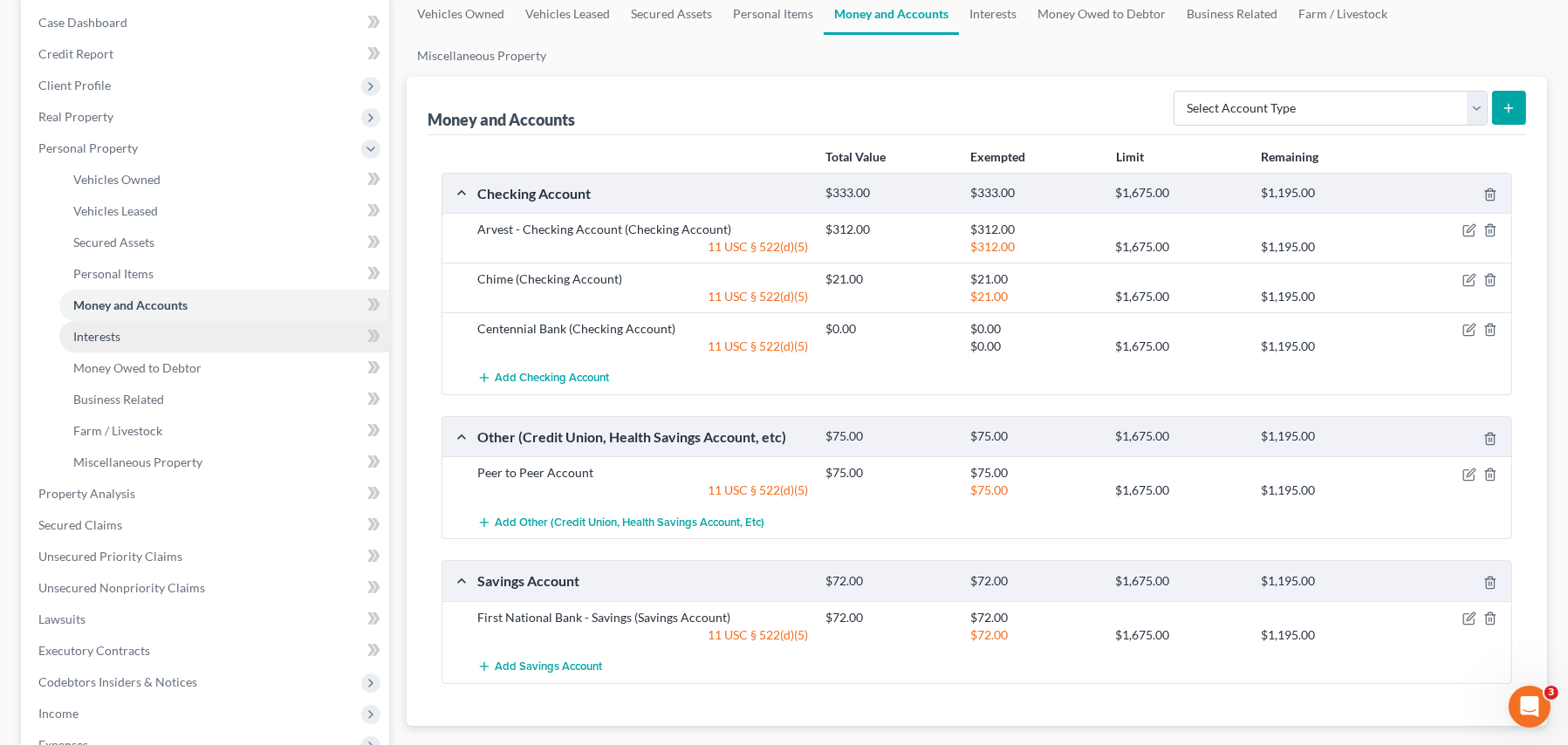
click at [112, 338] on span "Interests" at bounding box center [96, 336] width 47 height 15
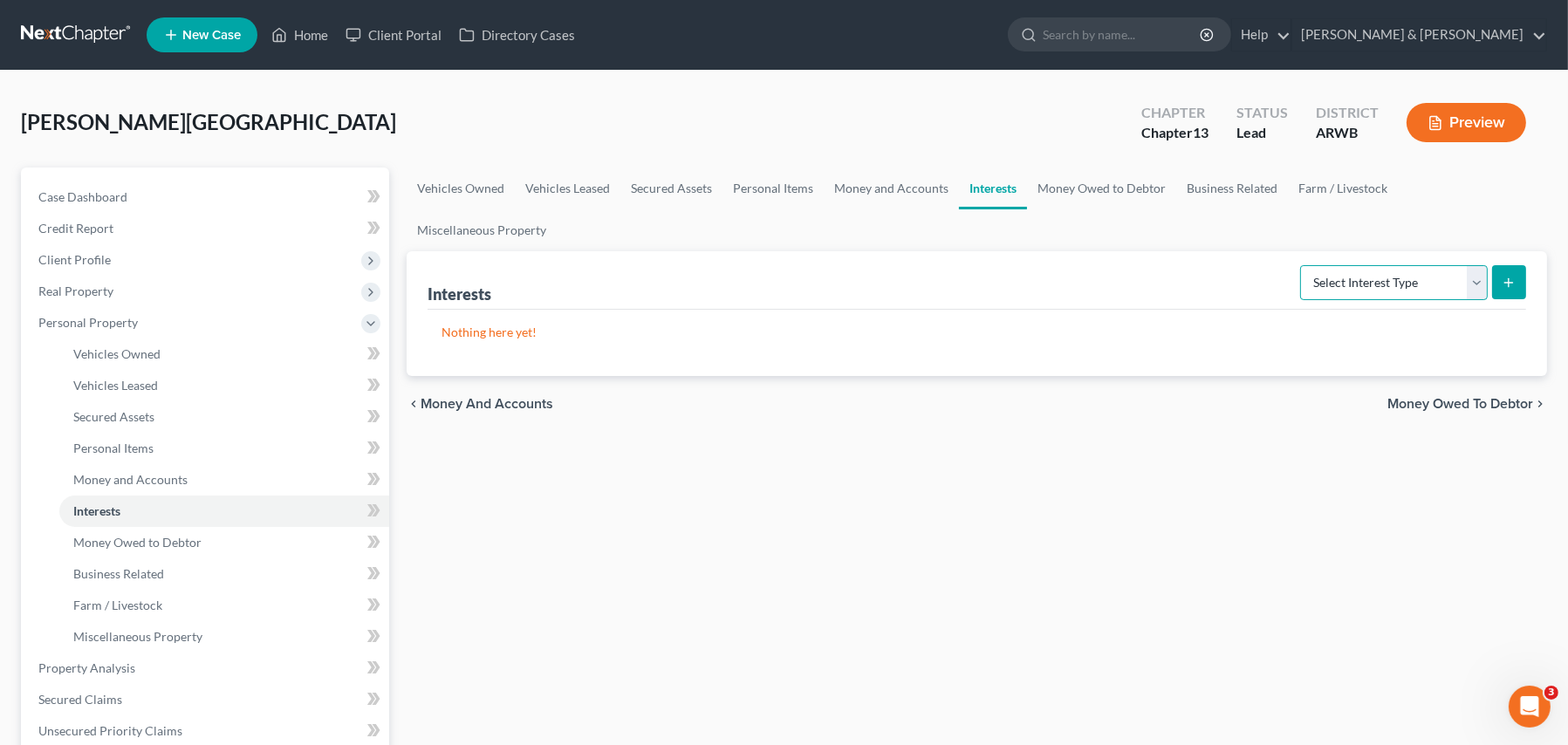
click at [1471, 265] on select "Select Interest Type 401K Annuity Bond Education IRA Government Bond Government…" at bounding box center [1392, 282] width 187 height 35
select select "401k"
click at [1302, 265] on select "Select Interest Type 401K Annuity Bond Education IRA Government Bond Government…" at bounding box center [1392, 282] width 187 height 35
click at [1511, 276] on icon "submit" at bounding box center [1508, 283] width 14 height 14
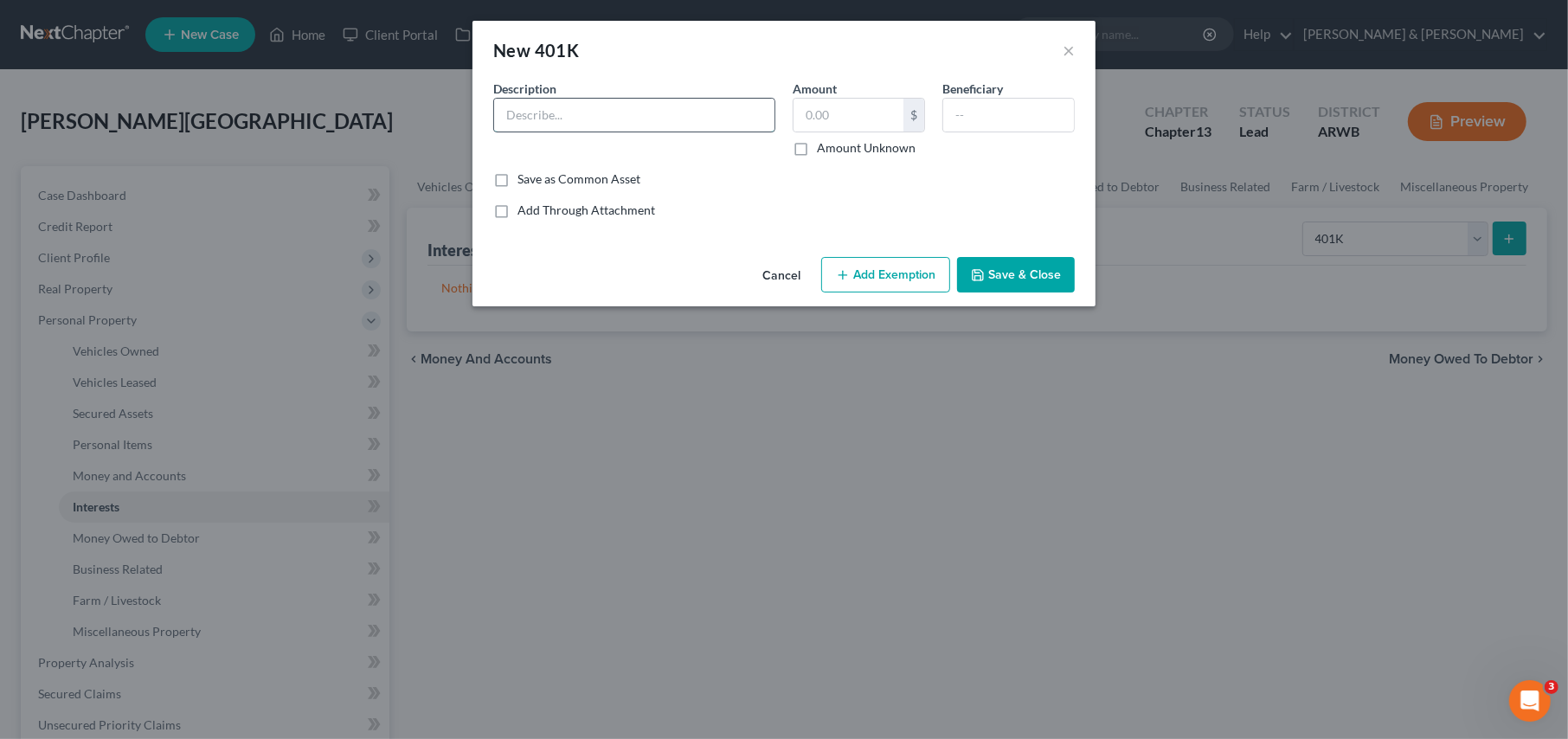
click at [533, 116] on input "text" at bounding box center [633, 114] width 280 height 32
type input "Burlington 401(k)"
type input "44,336.00"
click at [902, 265] on button "Add Exemption" at bounding box center [885, 275] width 129 height 36
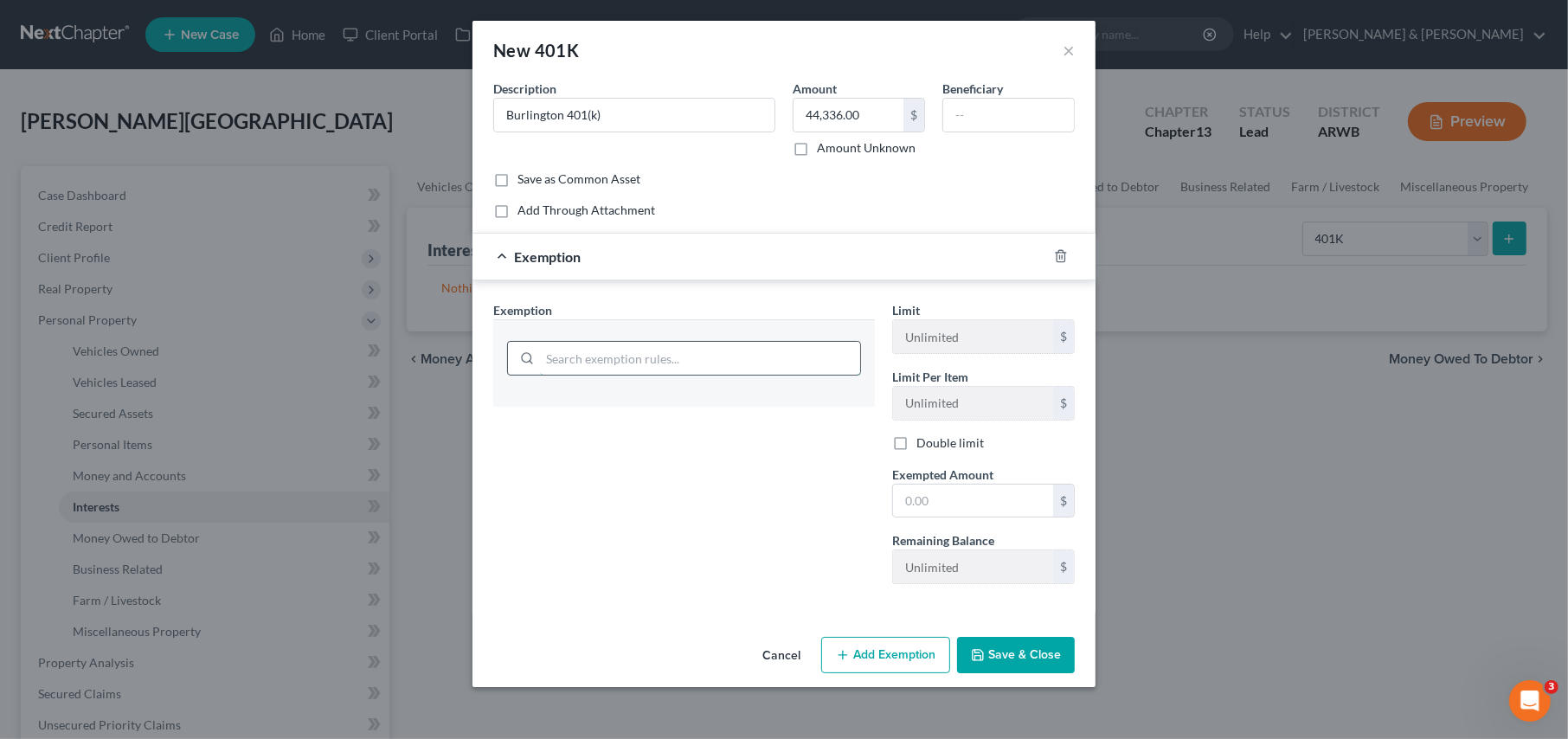
click at [593, 362] on input "search" at bounding box center [699, 357] width 320 height 32
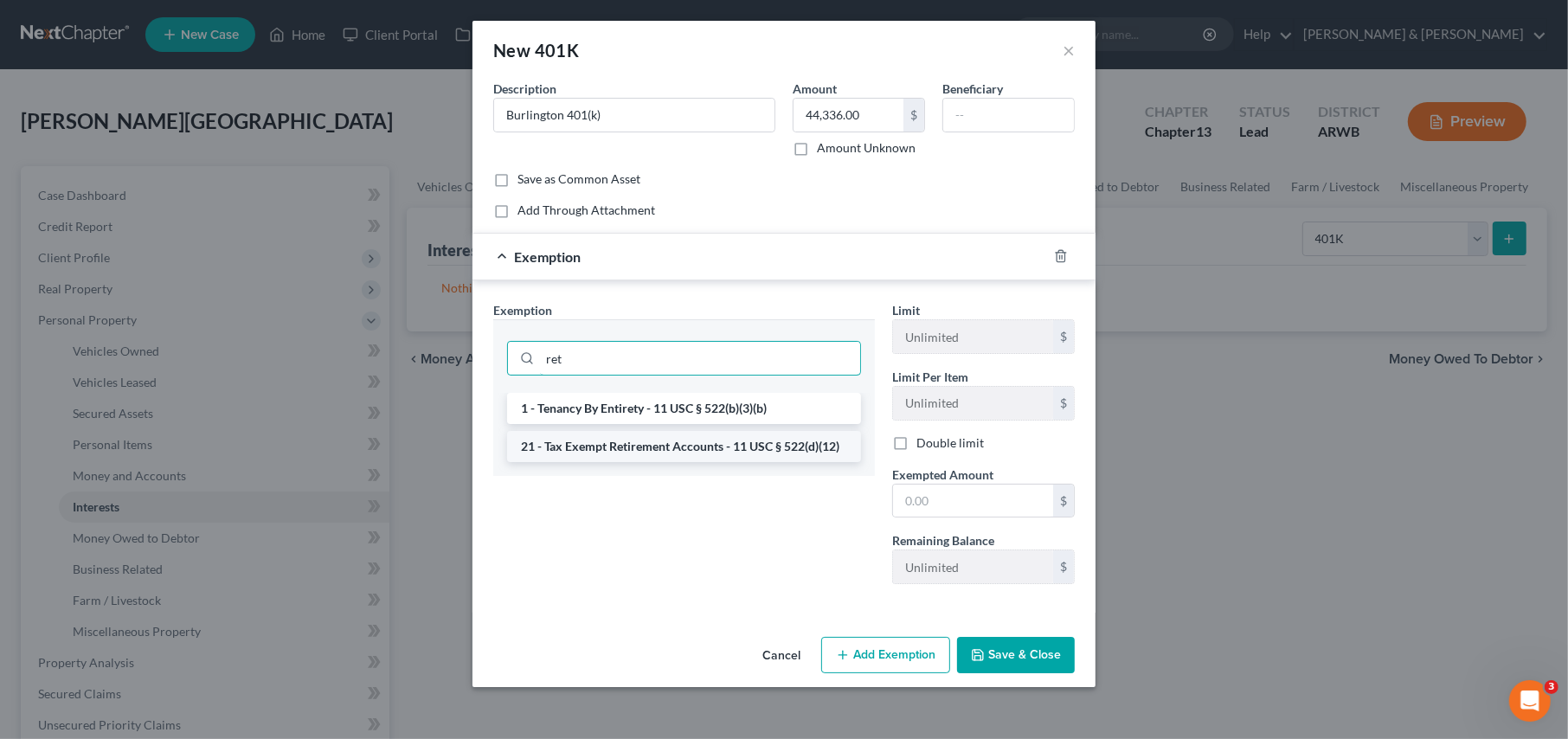
type input "ret"
drag, startPoint x: 600, startPoint y: 448, endPoint x: 609, endPoint y: 452, distance: 9.8
click at [600, 449] on li "21 - Tax Exempt Retirement Accounts - 11 USC § 522(d)(12)" at bounding box center [684, 447] width 354 height 31
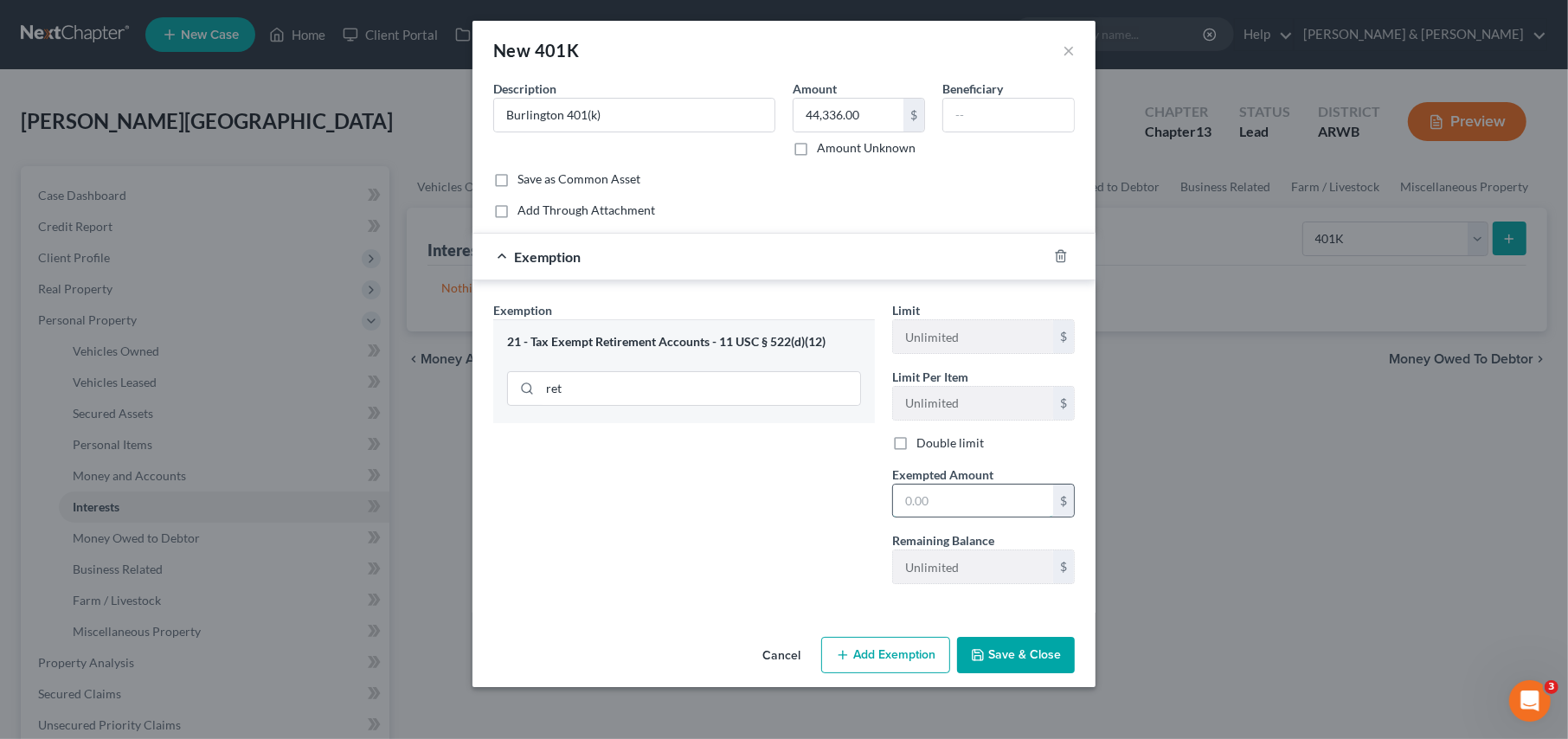
click at [930, 501] on input "text" at bounding box center [973, 501] width 160 height 32
type input "44,336.00"
click at [1001, 654] on button "Save & Close" at bounding box center [1016, 654] width 118 height 36
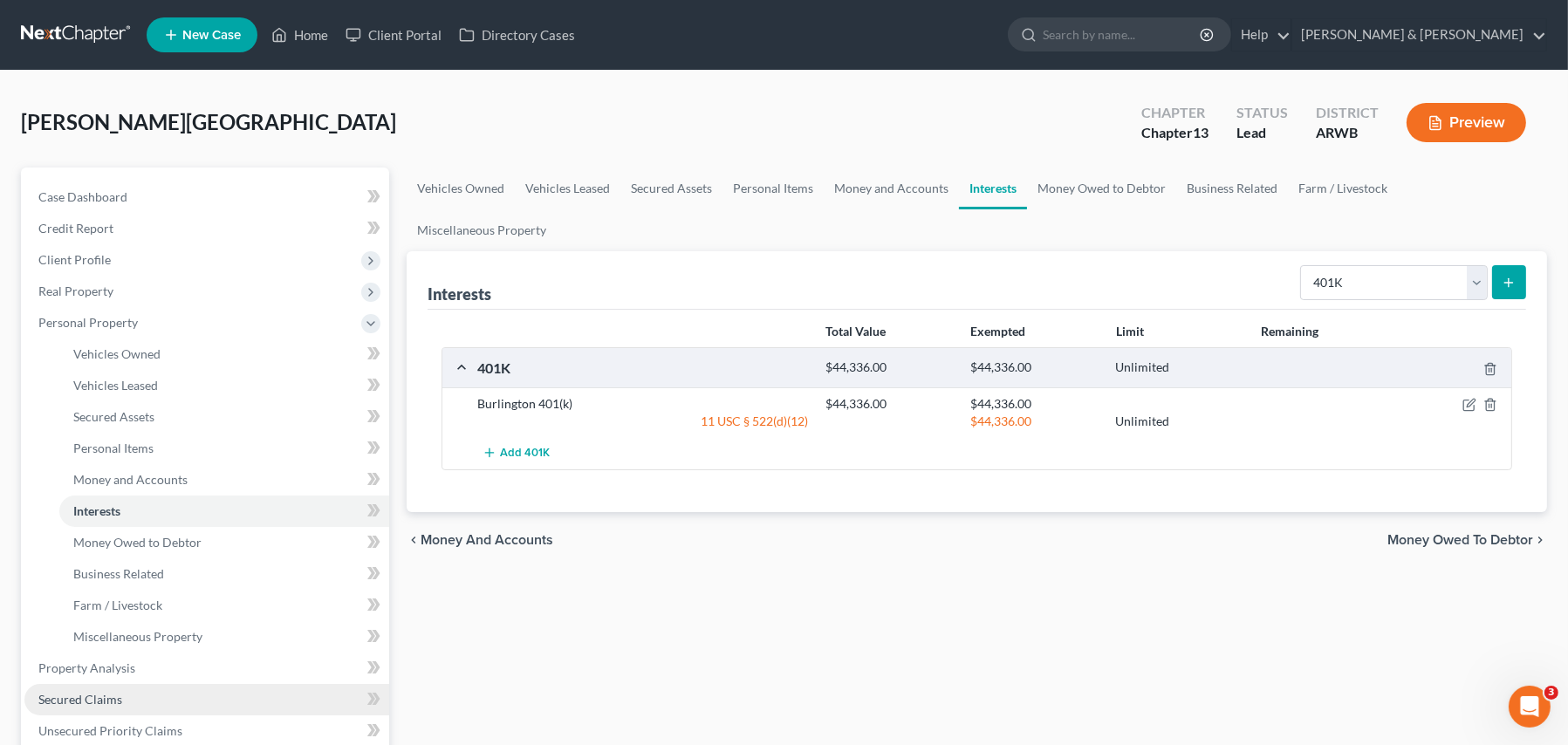
click at [102, 705] on span "Secured Claims" at bounding box center [80, 698] width 83 height 15
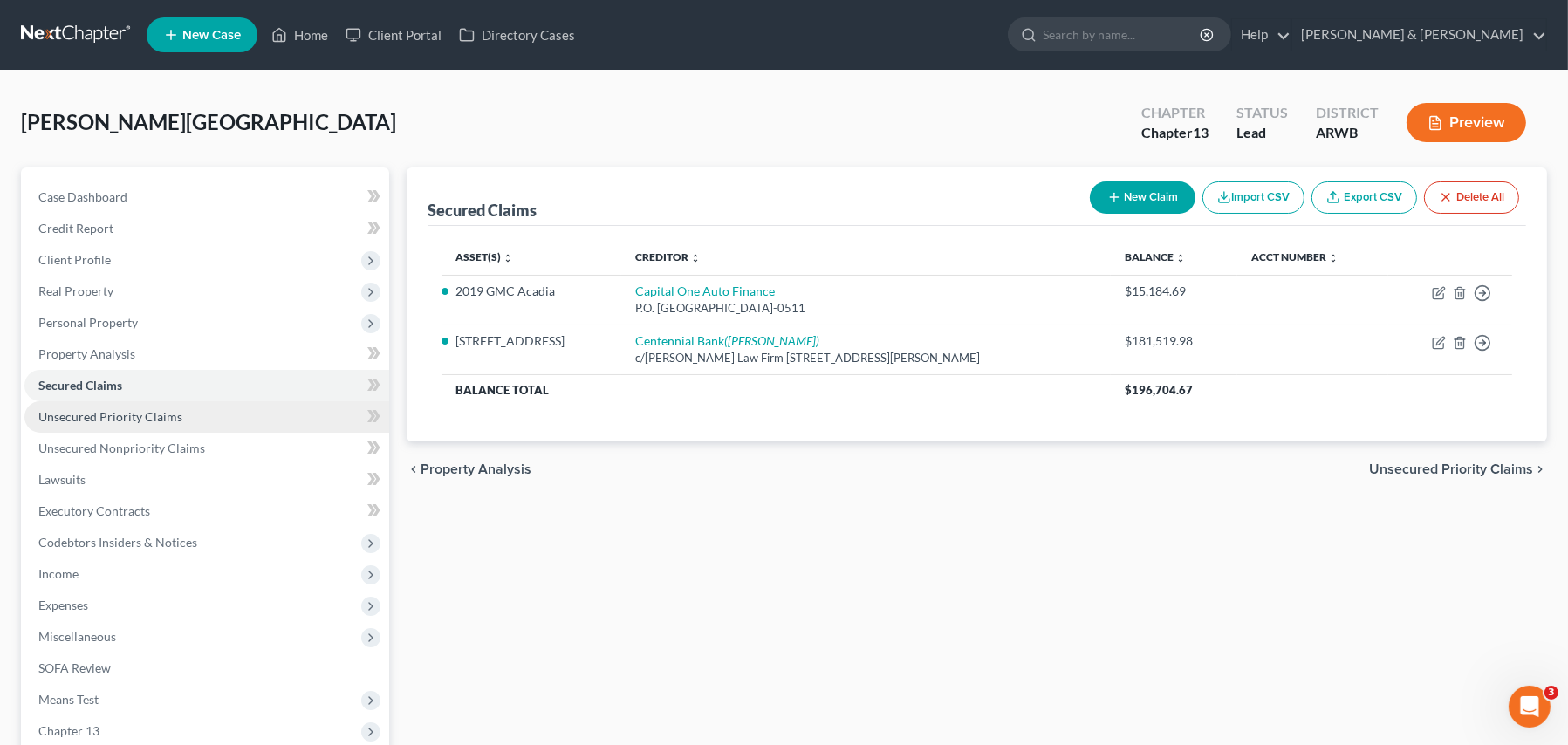
click at [109, 422] on span "Unsecured Priority Claims" at bounding box center [110, 416] width 144 height 15
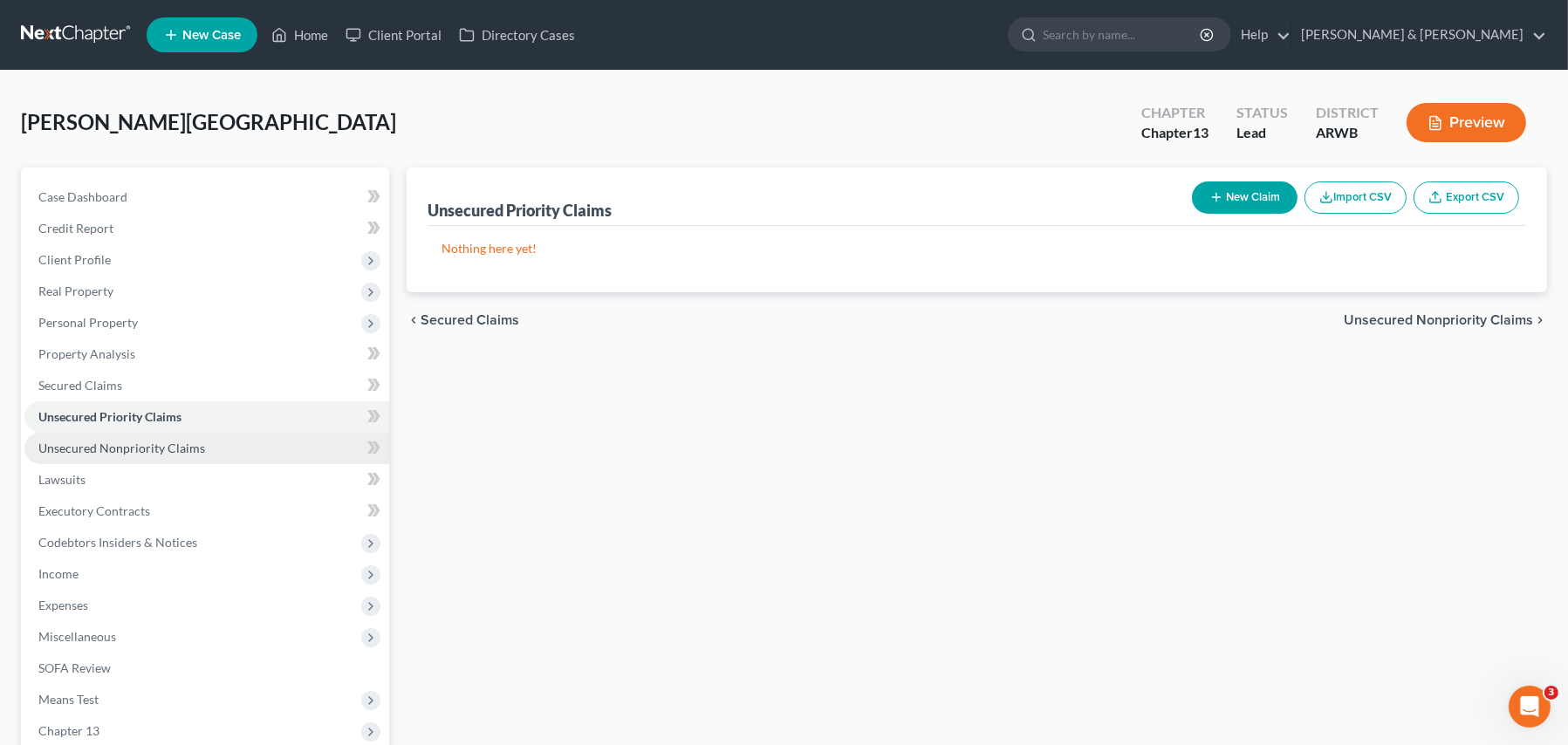
click at [123, 452] on span "Unsecured Nonpriority Claims" at bounding box center [122, 447] width 167 height 15
